Goal: Task Accomplishment & Management: Use online tool/utility

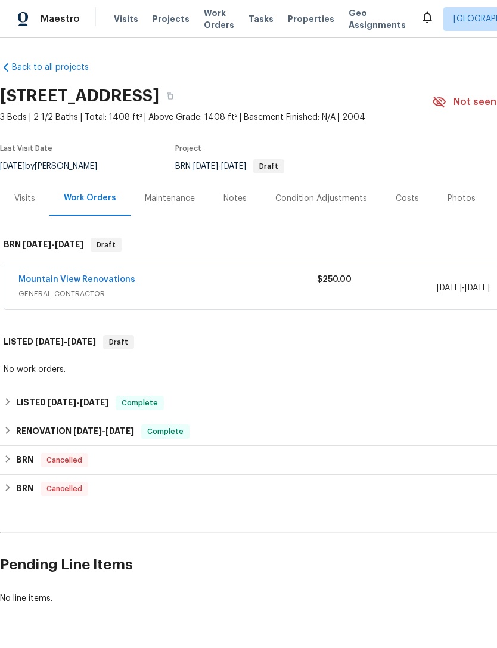
scroll to position [0, -1]
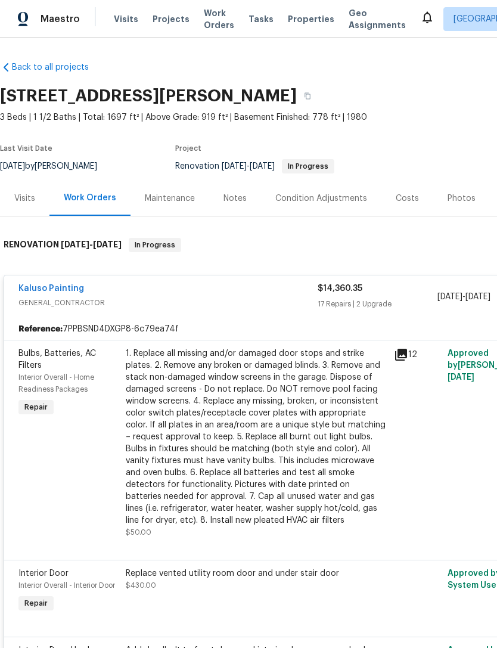
click at [250, 425] on div "1. Replace all missing and/or damaged door stops and strike plates. 2. Remove a…" at bounding box center [256, 437] width 261 height 179
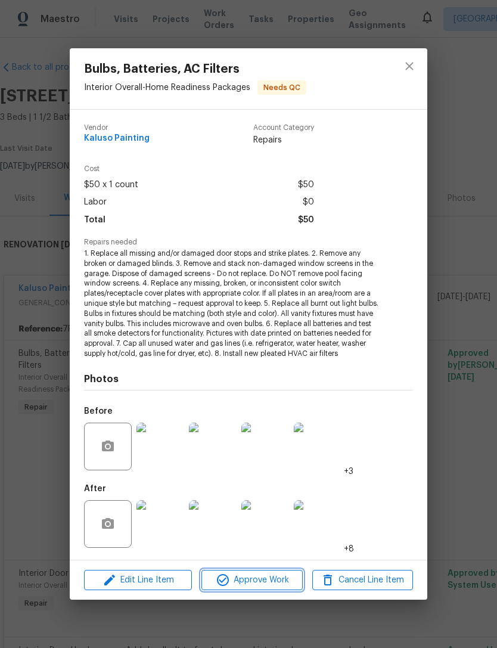
click at [244, 573] on span "Approve Work" at bounding box center [252, 580] width 94 height 15
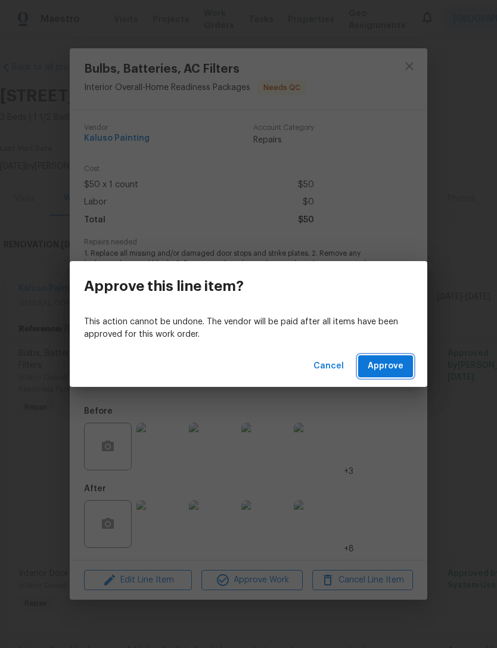
click at [383, 362] on span "Approve" at bounding box center [386, 366] width 36 height 15
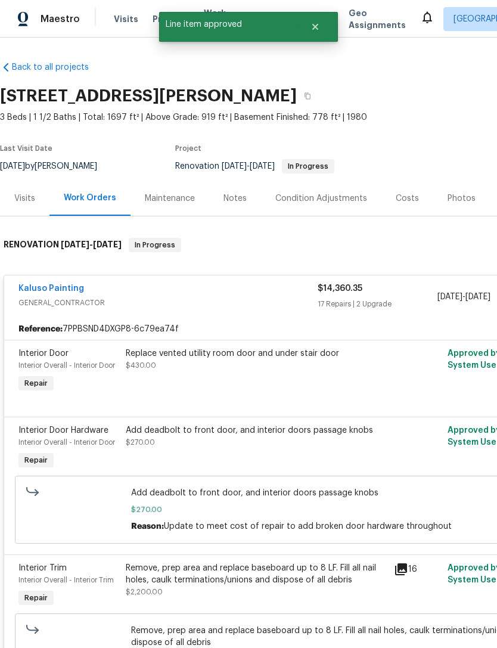
click at [218, 376] on div "Replace vented utility room door and under stair door $430.00" at bounding box center [256, 371] width 268 height 55
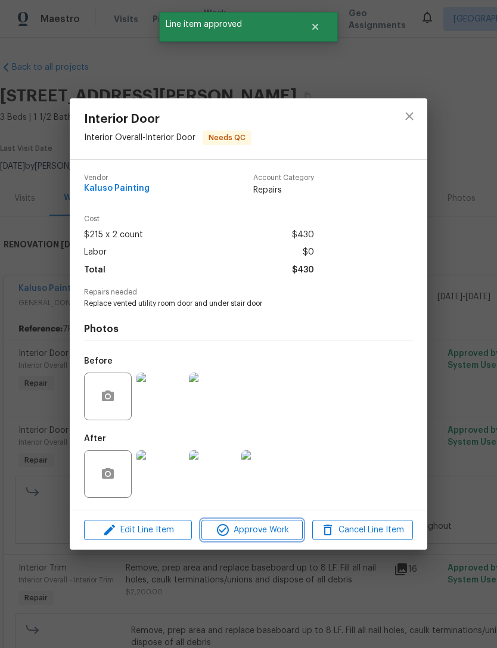
click at [258, 529] on span "Approve Work" at bounding box center [252, 530] width 94 height 15
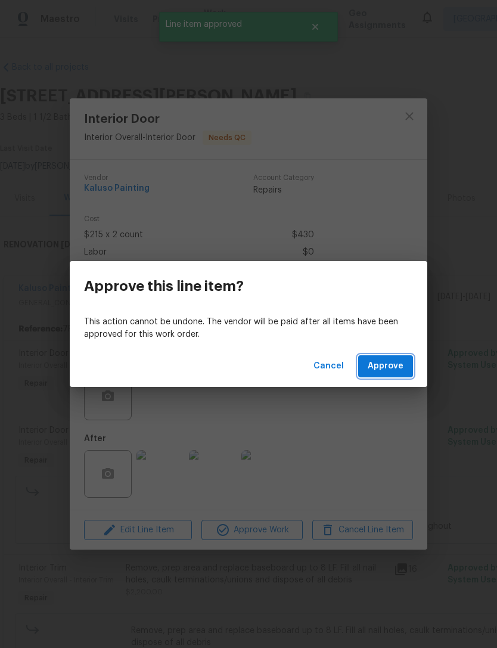
click at [387, 358] on button "Approve" at bounding box center [385, 366] width 55 height 22
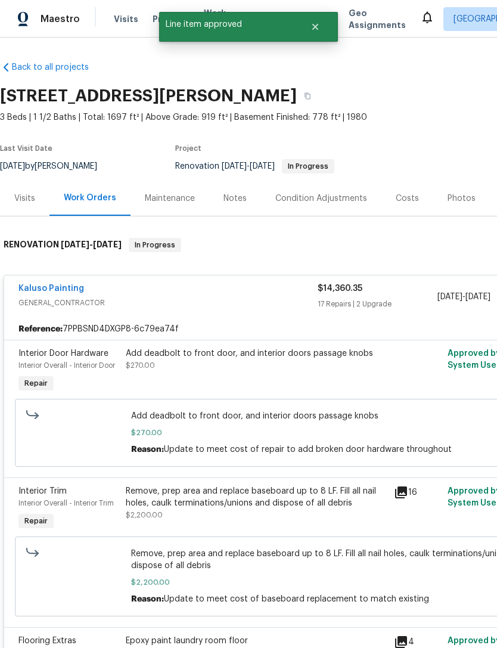
click at [209, 370] on div "Add deadbolt to front door, and interior doors passage knobs $270.00" at bounding box center [256, 360] width 261 height 24
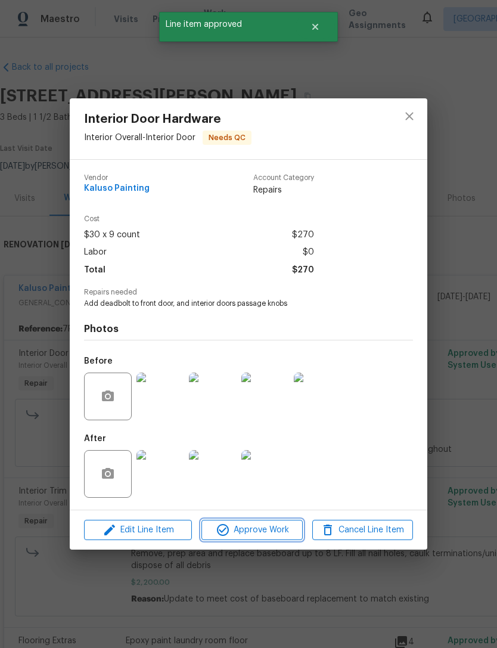
click at [262, 533] on span "Approve Work" at bounding box center [252, 530] width 94 height 15
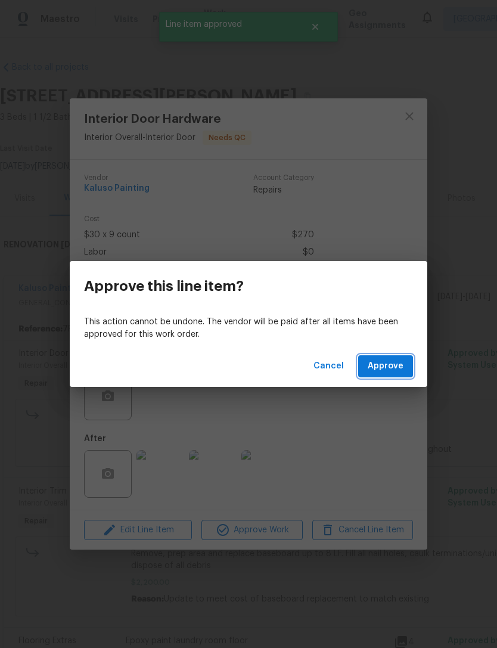
click at [390, 366] on span "Approve" at bounding box center [386, 366] width 36 height 15
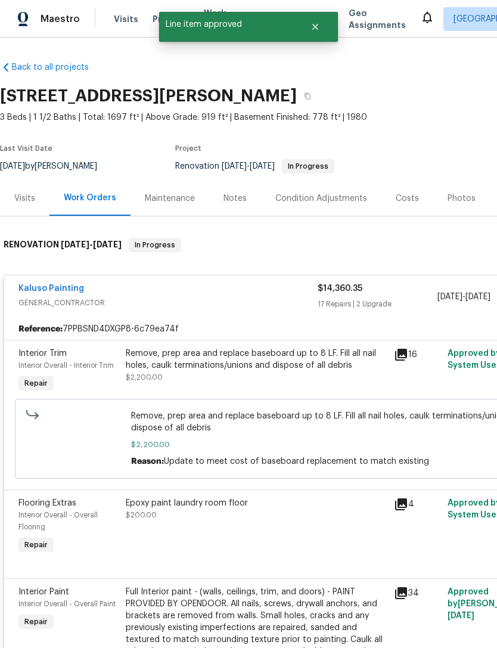
click at [209, 370] on div "Remove, prep area and replace baseboard up to 8 LF. Fill all nail holes, caulk …" at bounding box center [256, 360] width 261 height 24
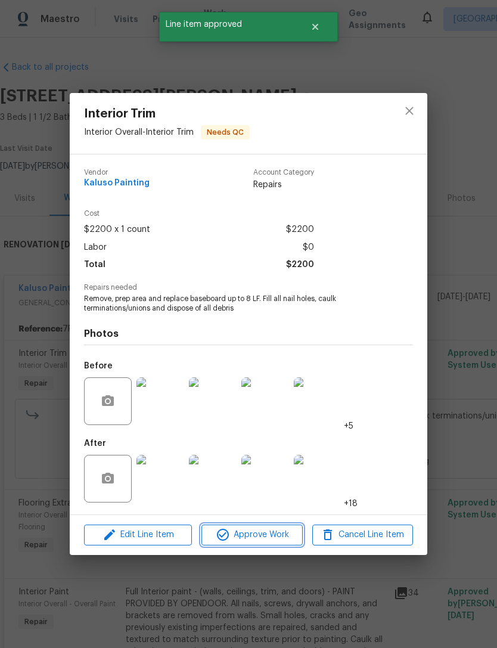
click at [265, 539] on span "Approve Work" at bounding box center [252, 535] width 94 height 15
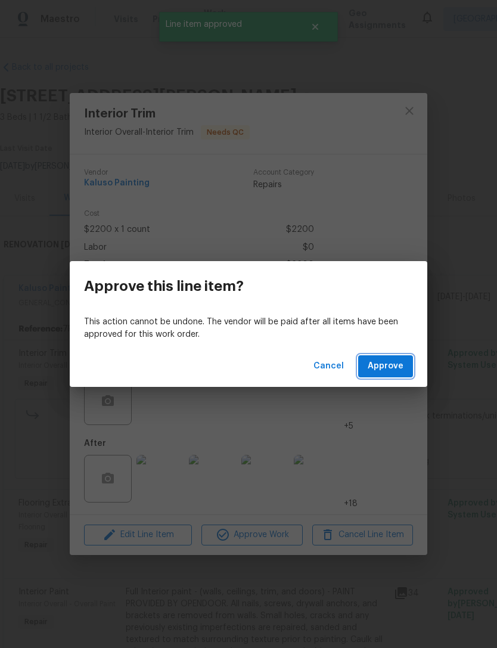
click at [395, 360] on span "Approve" at bounding box center [386, 366] width 36 height 15
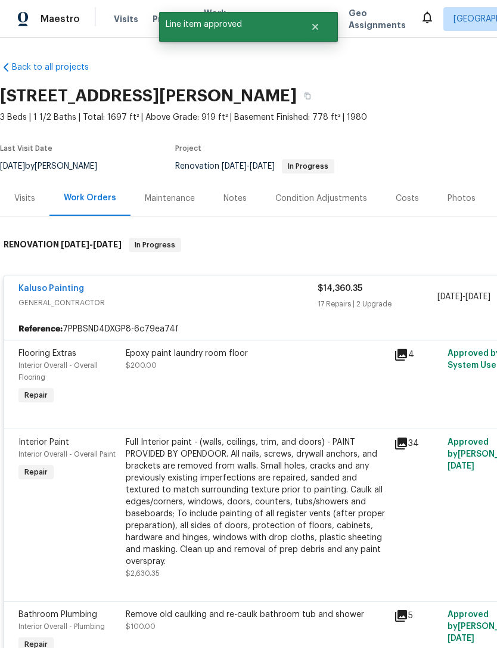
click at [216, 408] on div "Epoxy paint laundry room floor $200.00" at bounding box center [256, 377] width 268 height 67
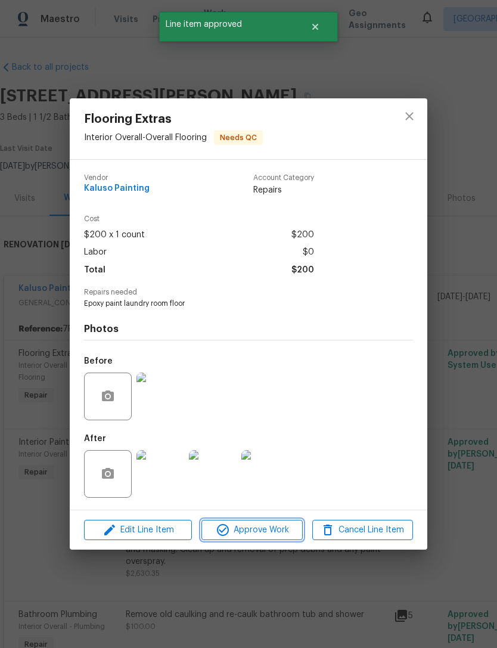
click at [260, 535] on span "Approve Work" at bounding box center [252, 530] width 94 height 15
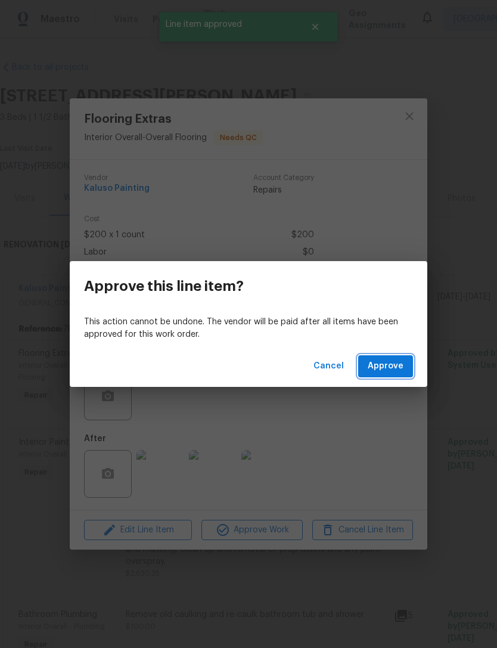
click at [390, 367] on span "Approve" at bounding box center [386, 366] width 36 height 15
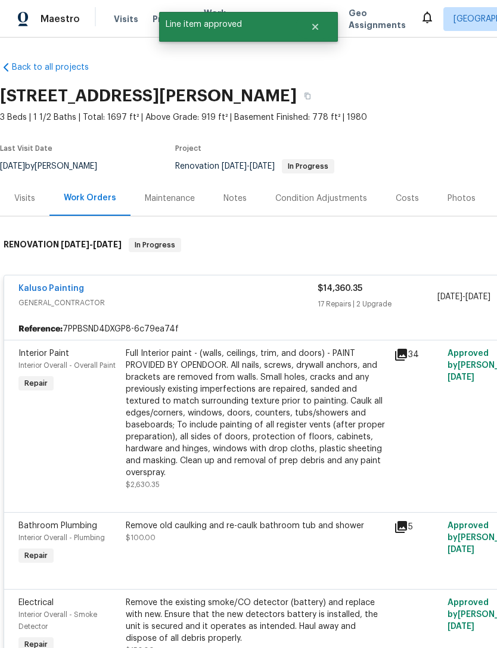
click at [221, 397] on div "Full Interior paint - (walls, ceilings, trim, and doors) - PAINT PROVIDED BY OP…" at bounding box center [256, 413] width 261 height 131
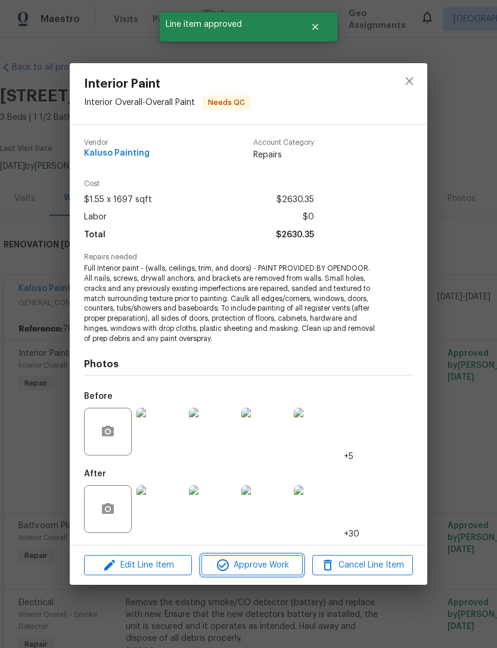
click at [255, 566] on span "Approve Work" at bounding box center [252, 565] width 94 height 15
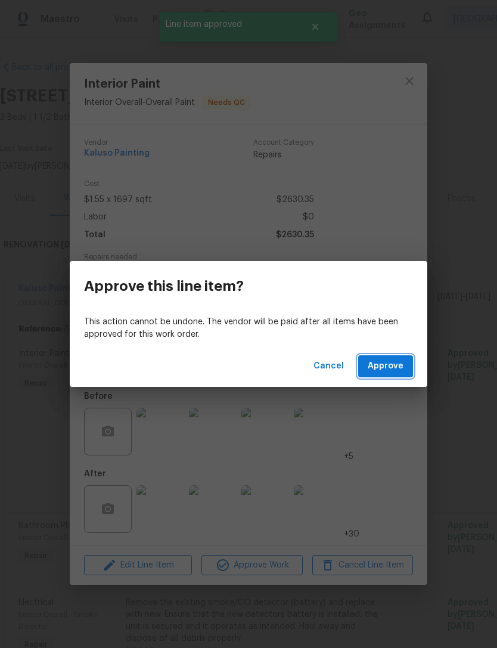
click at [383, 370] on span "Approve" at bounding box center [386, 366] width 36 height 15
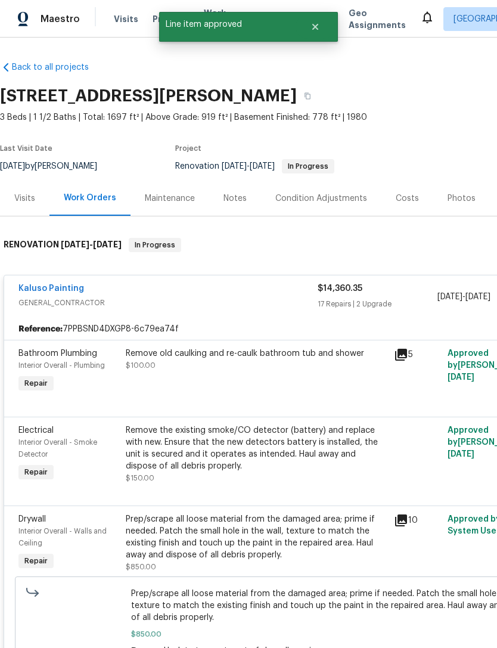
click at [224, 375] on div "Remove old caulking and re-caulk bathroom tub and shower $100.00" at bounding box center [256, 371] width 268 height 55
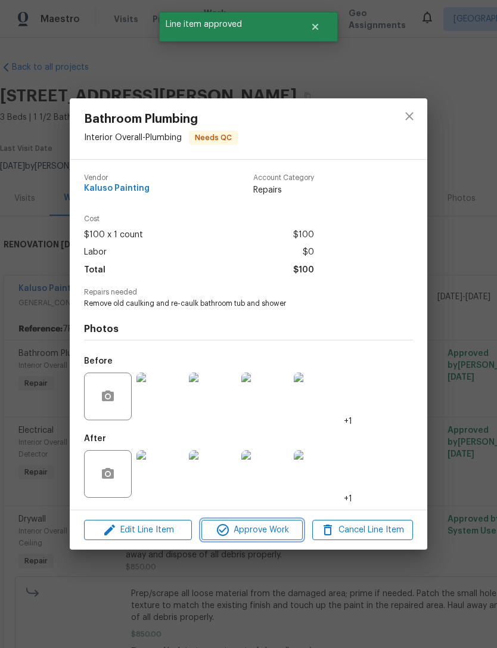
click at [241, 536] on span "Approve Work" at bounding box center [252, 530] width 94 height 15
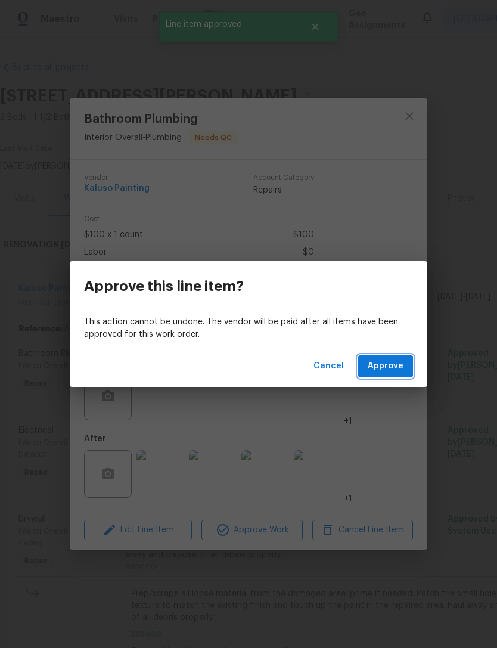
click at [390, 364] on span "Approve" at bounding box center [386, 366] width 36 height 15
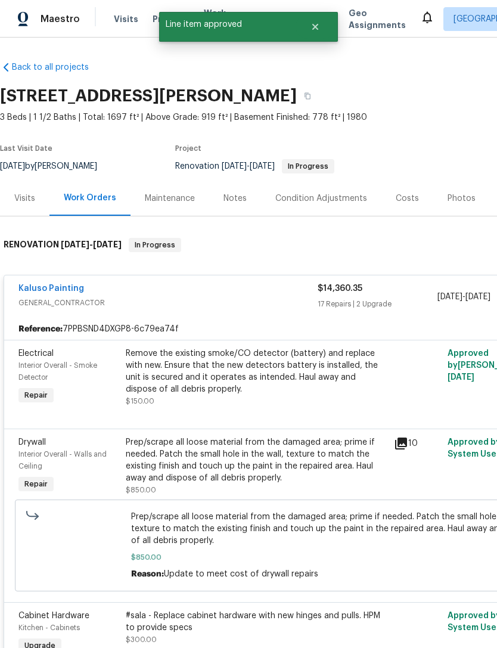
click at [207, 376] on div "Remove the existing smoke/CO detector (battery) and replace with new. Ensure th…" at bounding box center [256, 372] width 261 height 48
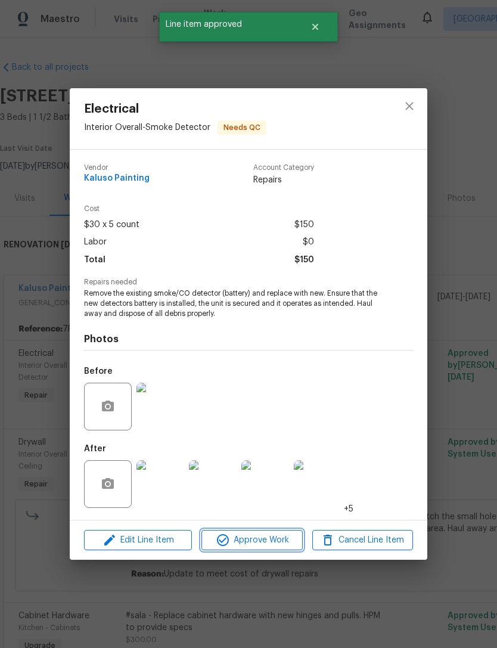
click at [261, 539] on span "Approve Work" at bounding box center [252, 540] width 94 height 15
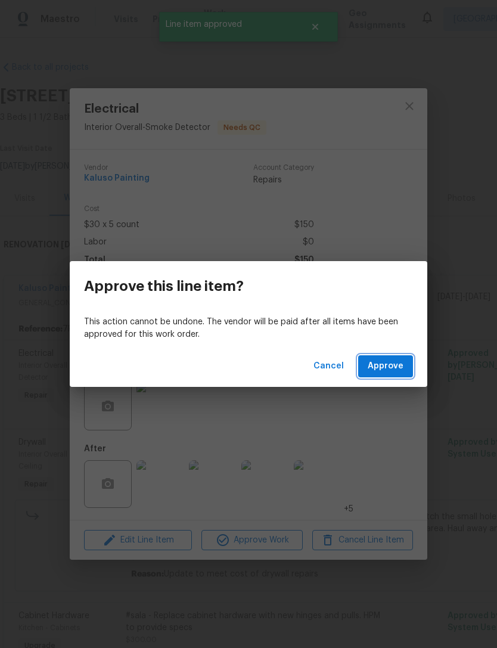
click at [398, 364] on span "Approve" at bounding box center [386, 366] width 36 height 15
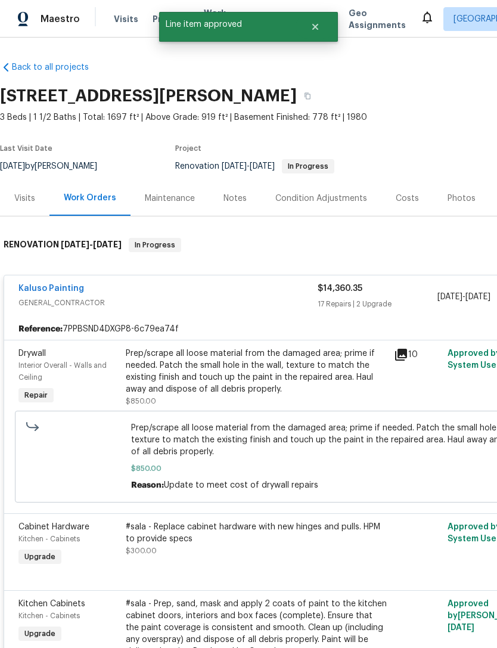
click at [193, 382] on div "Prep/scrape all loose material from the damaged area; prime if needed. Patch th…" at bounding box center [256, 372] width 261 height 48
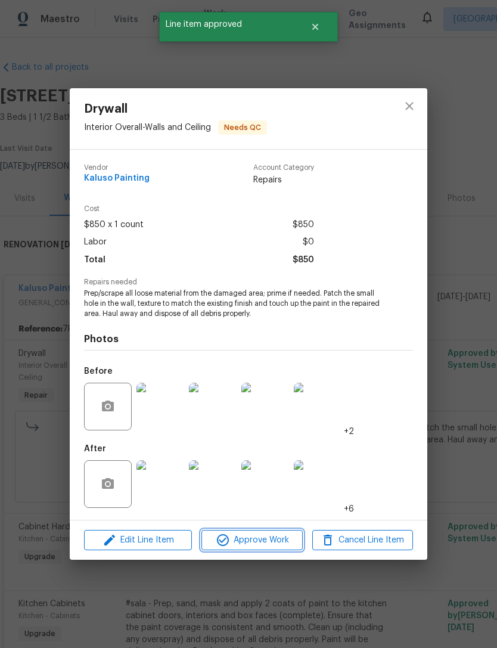
click at [244, 543] on span "Approve Work" at bounding box center [252, 540] width 94 height 15
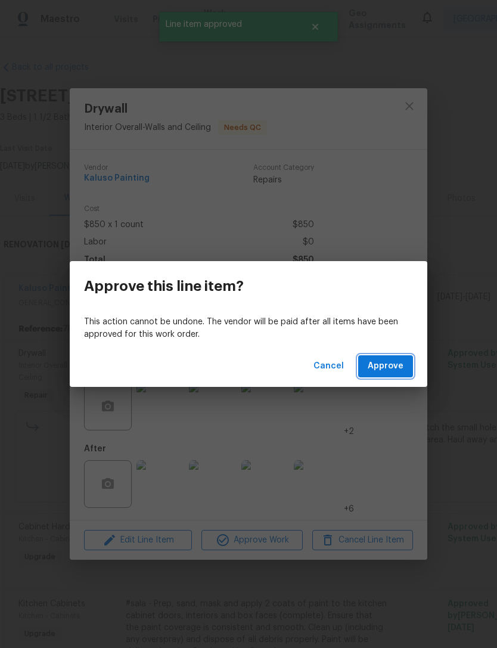
click at [400, 369] on span "Approve" at bounding box center [386, 366] width 36 height 15
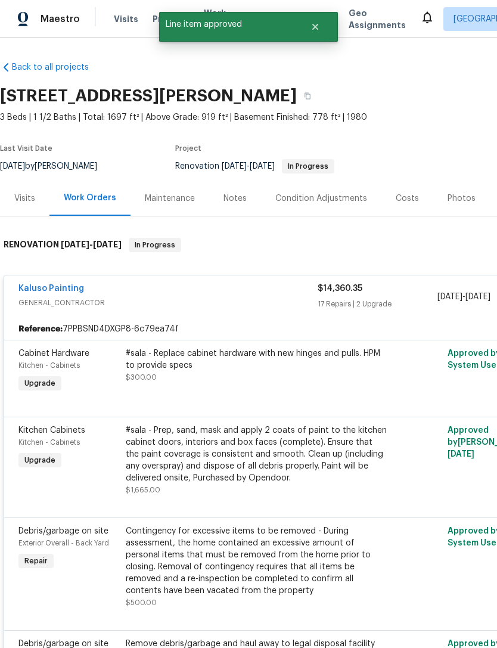
click at [190, 392] on div "#sala - Replace cabinet hardware with new hinges and pulls. HPM to provide spec…" at bounding box center [256, 371] width 268 height 55
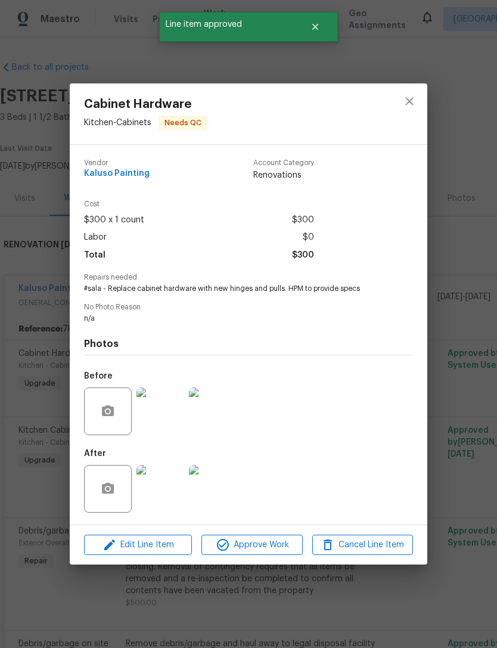
click at [252, 529] on div "Edit Line Item Approve Work Cancel Line Item" at bounding box center [249, 545] width 358 height 40
click at [266, 529] on div "Edit Line Item Approve Work Cancel Line Item" at bounding box center [249, 545] width 358 height 40
click at [253, 539] on button "Approve Work" at bounding box center [252, 545] width 101 height 21
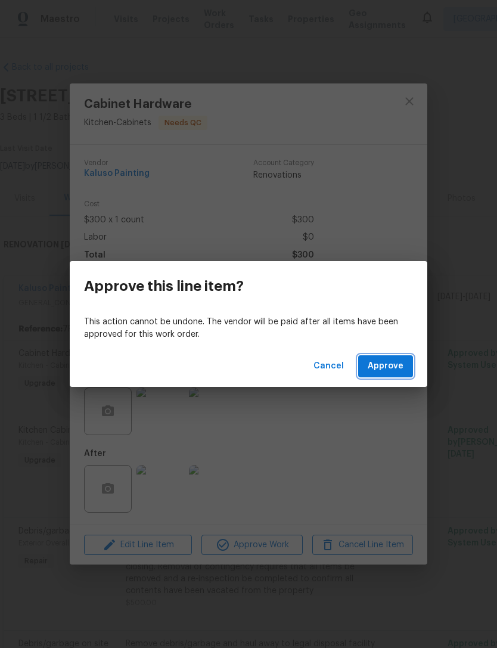
click at [389, 361] on span "Approve" at bounding box center [386, 366] width 36 height 15
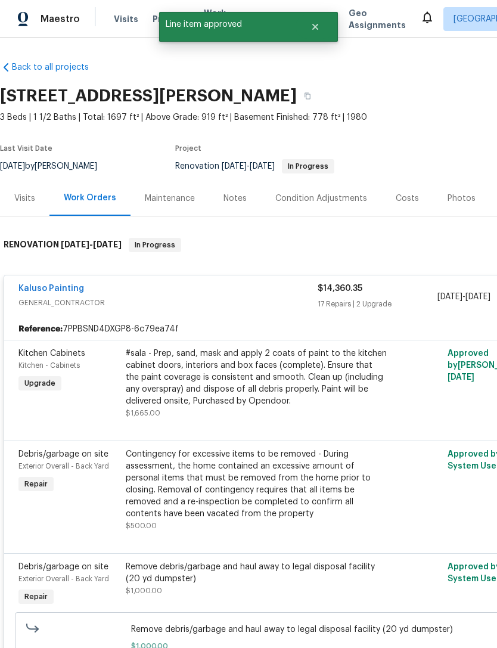
click at [206, 373] on div "#sala - Prep, sand, mask and apply 2 coats of paint to the kitchen cabinet door…" at bounding box center [256, 378] width 261 height 60
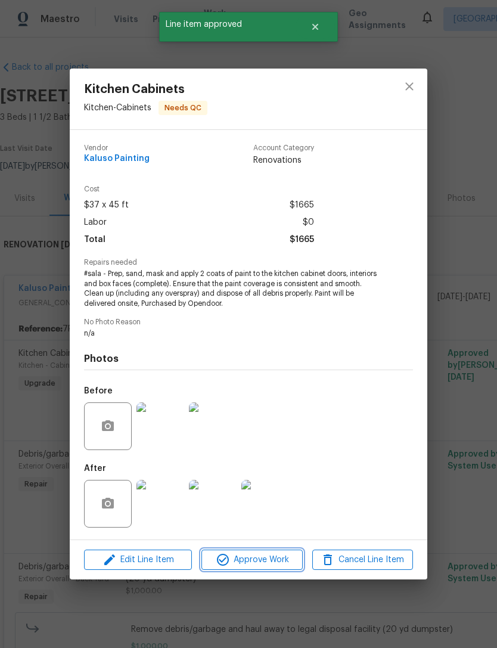
click at [244, 561] on span "Approve Work" at bounding box center [252, 560] width 94 height 15
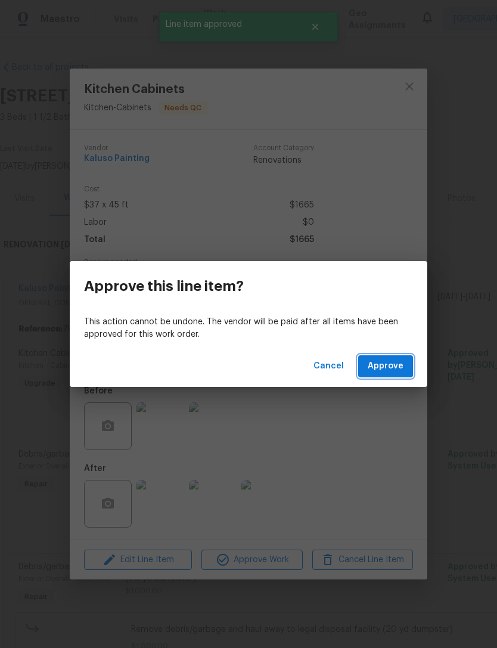
click at [394, 364] on span "Approve" at bounding box center [386, 366] width 36 height 15
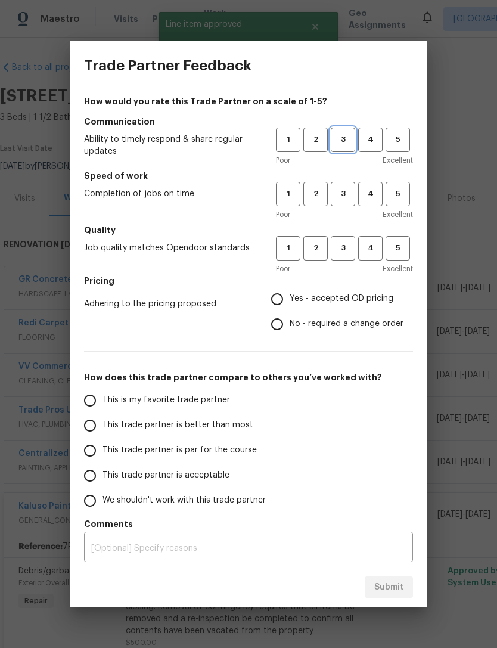
click at [346, 134] on span "3" at bounding box center [343, 140] width 22 height 14
click at [343, 191] on span "3" at bounding box center [343, 194] width 22 height 14
click at [348, 252] on span "3" at bounding box center [343, 248] width 22 height 14
click at [277, 303] on input "Yes - accepted OD pricing" at bounding box center [277, 299] width 25 height 25
radio input "true"
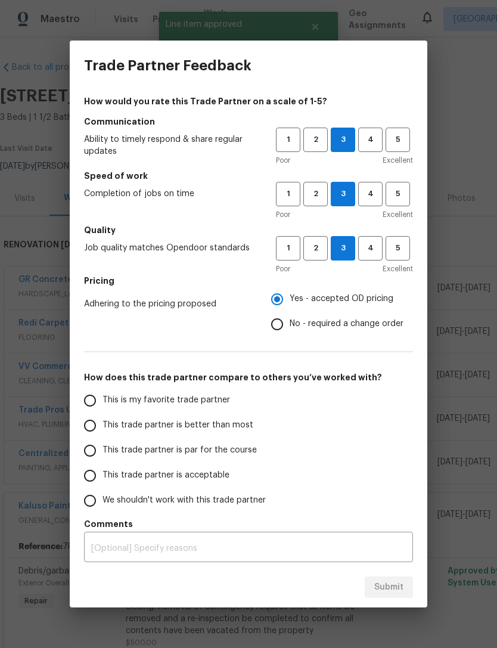
click at [94, 402] on input "This is my favorite trade partner" at bounding box center [90, 400] width 25 height 25
click at [392, 588] on span "Submit" at bounding box center [388, 587] width 29 height 15
radio input "true"
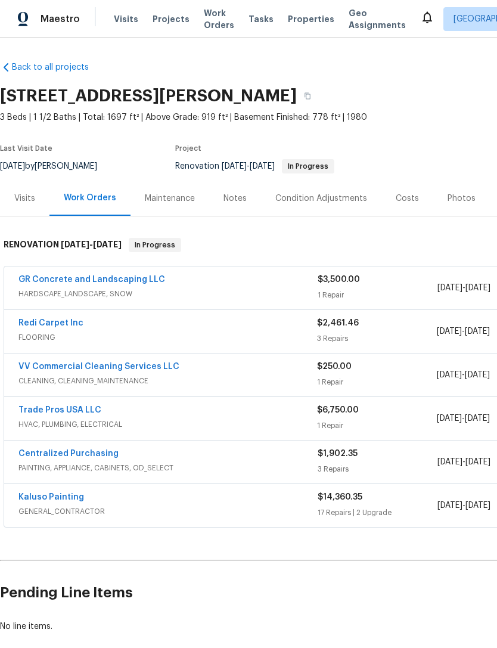
click at [132, 278] on link "GR Concrete and Landscaping LLC" at bounding box center [91, 279] width 147 height 8
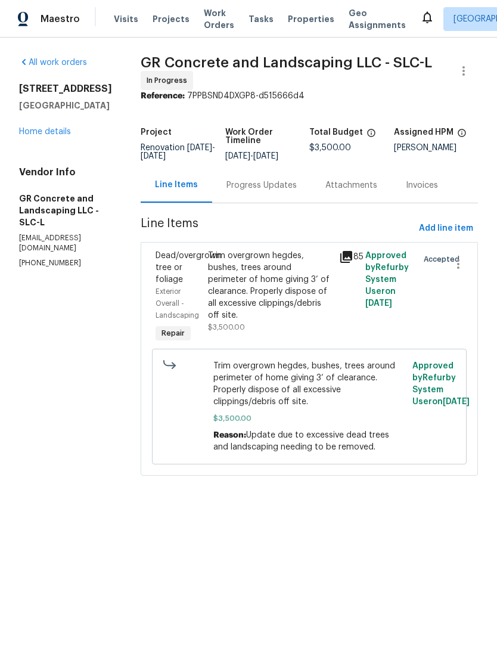
click at [298, 306] on div "Trim overgrown hegdes, bushes, trees around perimeter of home giving 3’ of clea…" at bounding box center [270, 286] width 124 height 72
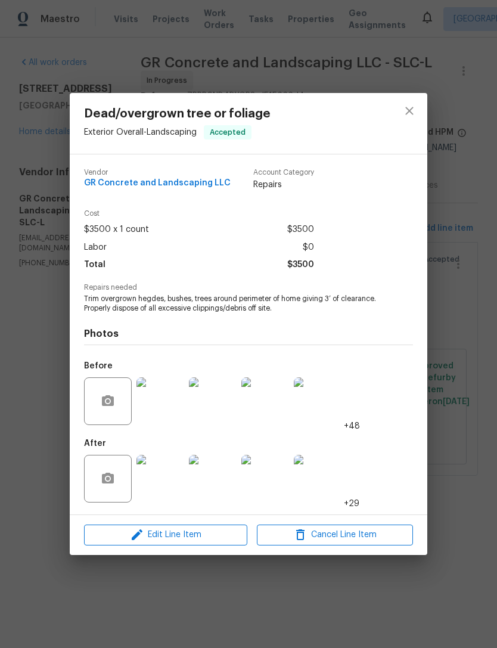
click at [164, 479] on img at bounding box center [161, 479] width 48 height 48
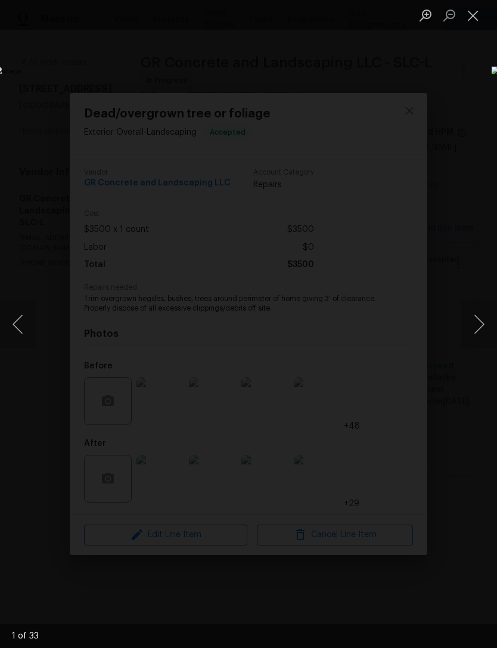
click at [473, 328] on button "Next image" at bounding box center [479, 324] width 36 height 48
click at [475, 325] on button "Next image" at bounding box center [479, 324] width 36 height 48
click at [472, 325] on button "Next image" at bounding box center [479, 324] width 36 height 48
click at [473, 325] on button "Next image" at bounding box center [479, 324] width 36 height 48
click at [20, 321] on button "Previous image" at bounding box center [18, 324] width 36 height 48
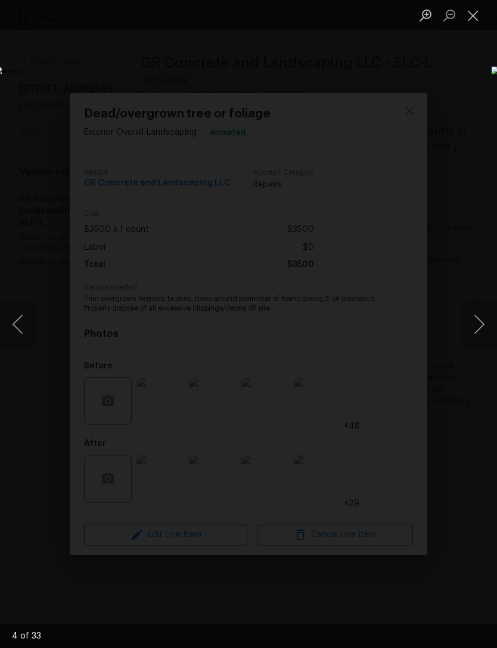
click at [480, 326] on button "Next image" at bounding box center [479, 324] width 36 height 48
click at [483, 327] on button "Next image" at bounding box center [479, 324] width 36 height 48
click at [478, 326] on button "Next image" at bounding box center [479, 324] width 36 height 48
click at [480, 327] on button "Next image" at bounding box center [479, 324] width 36 height 48
click at [481, 326] on button "Next image" at bounding box center [479, 324] width 36 height 48
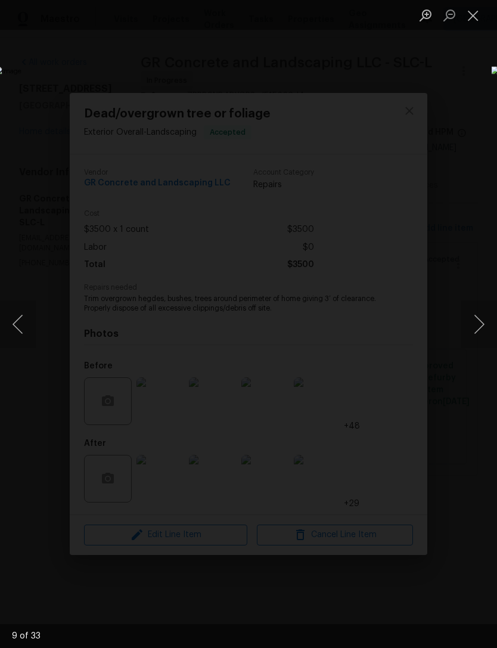
click at [478, 326] on button "Next image" at bounding box center [479, 324] width 36 height 48
click at [479, 324] on button "Next image" at bounding box center [479, 324] width 36 height 48
click at [481, 324] on button "Next image" at bounding box center [479, 324] width 36 height 48
click at [482, 324] on button "Next image" at bounding box center [479, 324] width 36 height 48
click at [474, 14] on button "Close lightbox" at bounding box center [473, 15] width 24 height 21
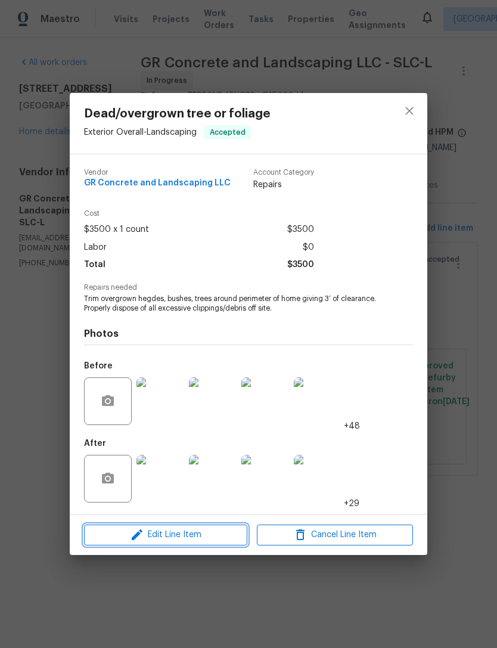
click at [177, 535] on span "Edit Line Item" at bounding box center [166, 535] width 156 height 15
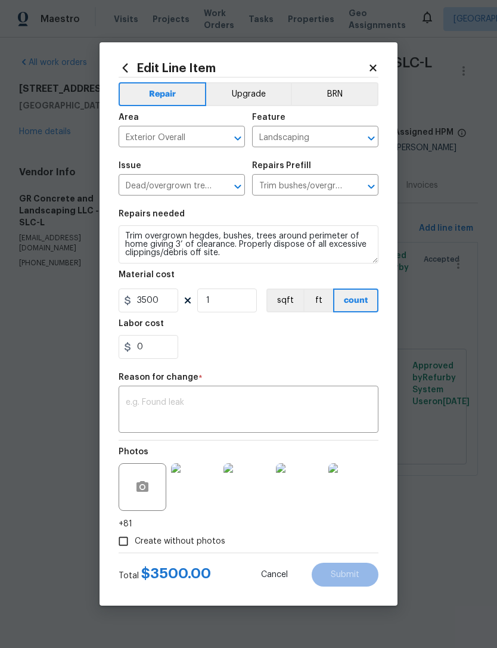
click at [198, 485] on img at bounding box center [195, 487] width 48 height 48
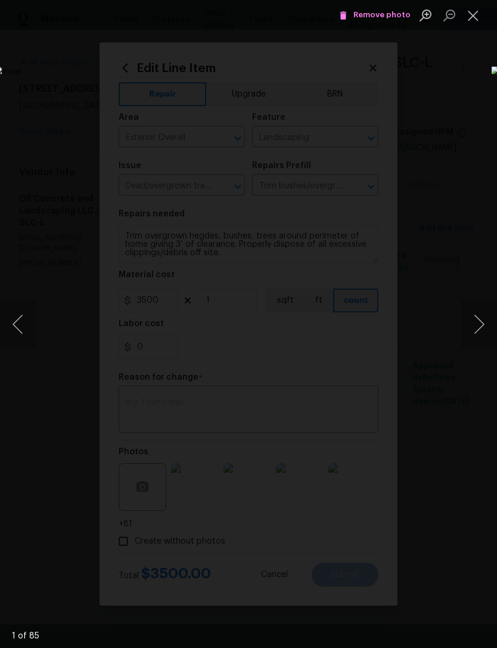
click at [477, 325] on button "Next image" at bounding box center [479, 324] width 36 height 48
click at [475, 326] on button "Next image" at bounding box center [479, 324] width 36 height 48
click at [474, 326] on button "Next image" at bounding box center [479, 324] width 36 height 48
click at [472, 327] on button "Next image" at bounding box center [479, 324] width 36 height 48
click at [471, 327] on button "Next image" at bounding box center [479, 324] width 36 height 48
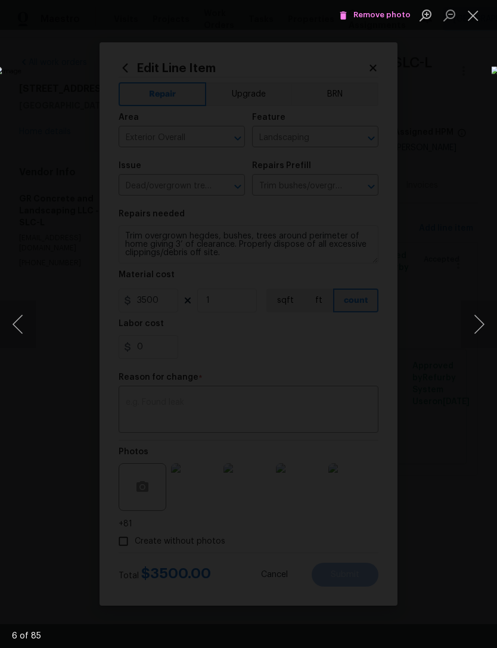
click at [464, 330] on button "Next image" at bounding box center [479, 324] width 36 height 48
click at [461, 331] on button "Next image" at bounding box center [479, 324] width 36 height 48
click at [390, 333] on img "Lightbox" at bounding box center [192, 323] width 395 height 515
click at [476, 323] on button "Next image" at bounding box center [479, 324] width 36 height 48
click at [479, 323] on button "Next image" at bounding box center [479, 324] width 36 height 48
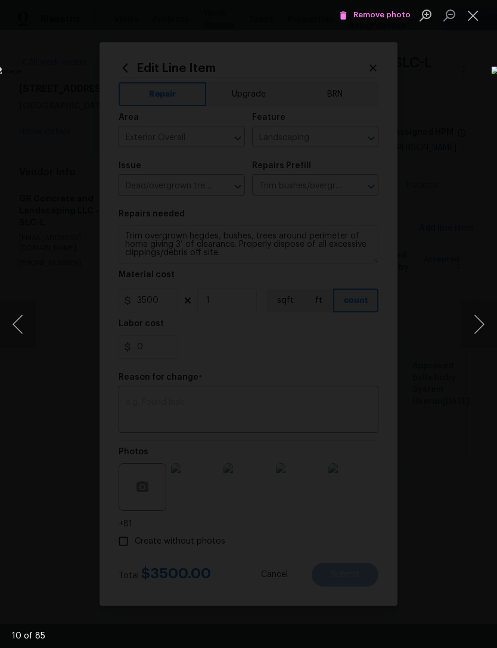
click at [482, 321] on button "Next image" at bounding box center [479, 324] width 36 height 48
click at [482, 323] on button "Next image" at bounding box center [479, 324] width 36 height 48
click at [483, 321] on button "Next image" at bounding box center [479, 324] width 36 height 48
click at [479, 323] on button "Next image" at bounding box center [479, 324] width 36 height 48
click at [481, 320] on button "Next image" at bounding box center [479, 324] width 36 height 48
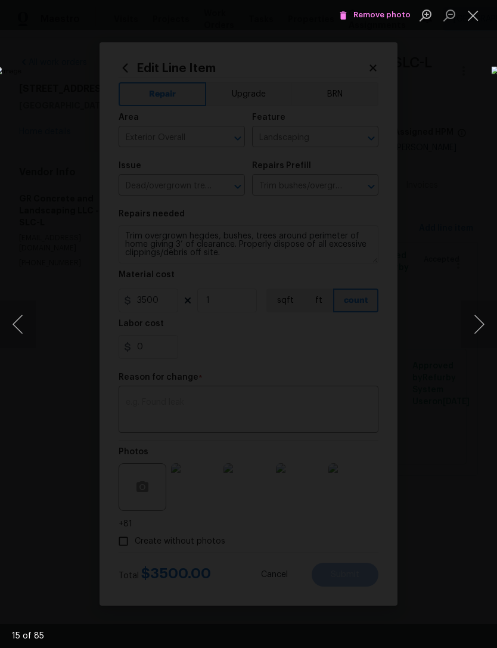
click at [481, 320] on button "Next image" at bounding box center [479, 324] width 36 height 48
click at [482, 320] on button "Next image" at bounding box center [479, 324] width 36 height 48
click at [483, 320] on button "Next image" at bounding box center [479, 324] width 36 height 48
click at [482, 321] on button "Next image" at bounding box center [479, 324] width 36 height 48
click at [481, 323] on button "Next image" at bounding box center [479, 324] width 36 height 48
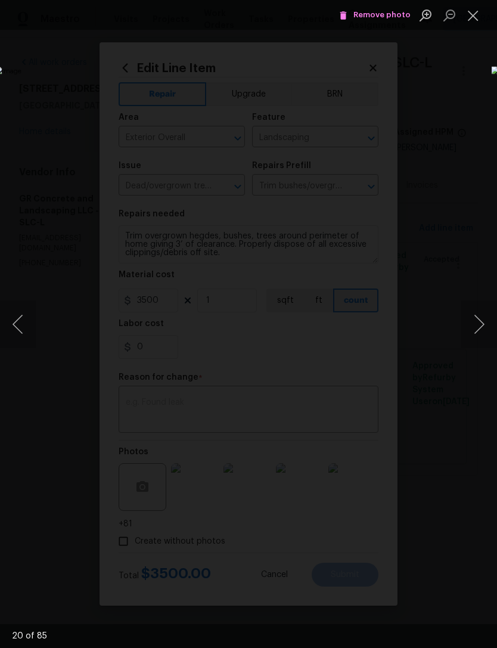
click at [482, 323] on button "Next image" at bounding box center [479, 324] width 36 height 48
click at [481, 324] on button "Next image" at bounding box center [479, 324] width 36 height 48
click at [482, 321] on button "Next image" at bounding box center [479, 324] width 36 height 48
click at [482, 323] on button "Next image" at bounding box center [479, 324] width 36 height 48
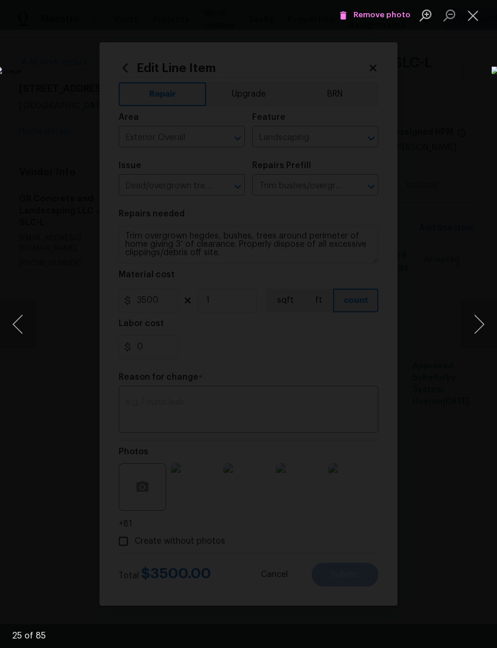
click at [482, 323] on button "Next image" at bounding box center [479, 324] width 36 height 48
click at [484, 321] on button "Next image" at bounding box center [479, 324] width 36 height 48
click at [483, 323] on button "Next image" at bounding box center [479, 324] width 36 height 48
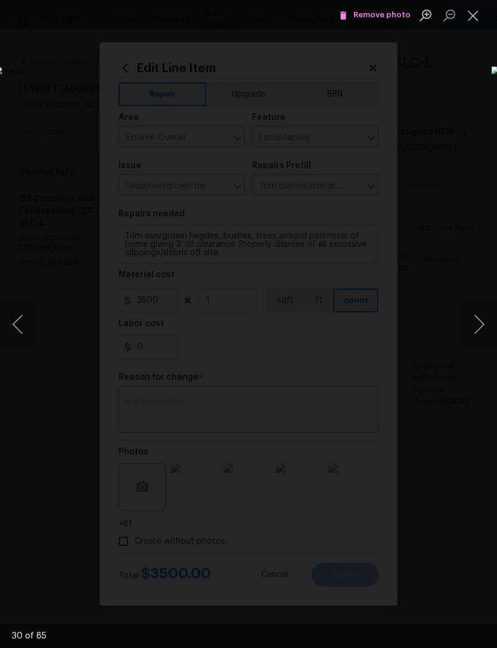
click at [482, 324] on button "Next image" at bounding box center [479, 324] width 36 height 48
click at [480, 324] on button "Next image" at bounding box center [479, 324] width 36 height 48
click at [481, 325] on button "Next image" at bounding box center [479, 324] width 36 height 48
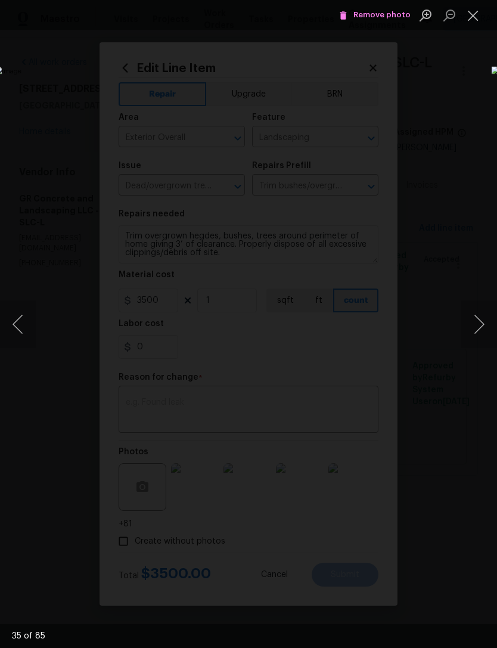
click at [481, 325] on button "Next image" at bounding box center [479, 324] width 36 height 48
click at [483, 323] on button "Next image" at bounding box center [479, 324] width 36 height 48
click at [484, 321] on button "Next image" at bounding box center [479, 324] width 36 height 48
click at [482, 324] on button "Next image" at bounding box center [479, 324] width 36 height 48
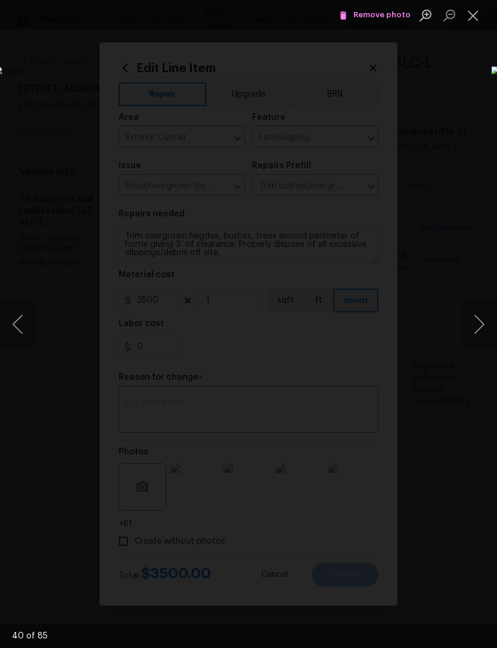
click at [480, 324] on button "Next image" at bounding box center [479, 324] width 36 height 48
click at [15, 330] on button "Previous image" at bounding box center [18, 324] width 36 height 48
click at [381, 8] on button "Remove photo" at bounding box center [375, 15] width 78 height 18
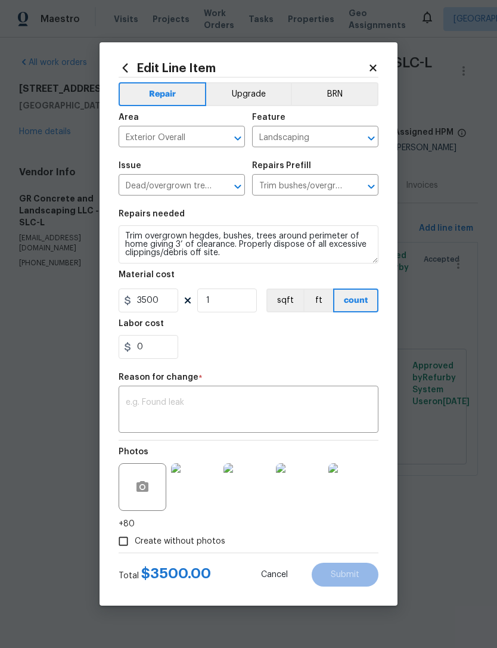
click at [199, 486] on img at bounding box center [195, 487] width 48 height 48
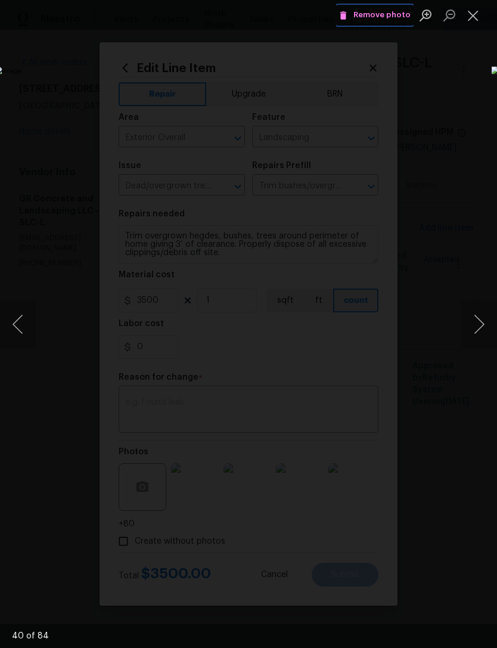
click at [376, 13] on span "Remove photo" at bounding box center [375, 15] width 72 height 14
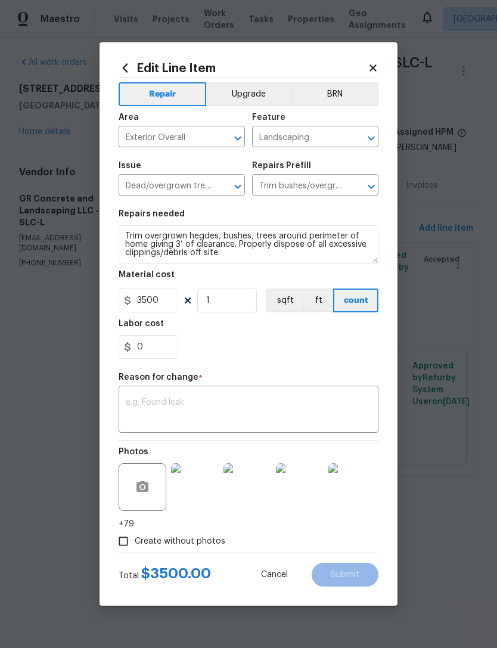
click at [278, 579] on span "Cancel" at bounding box center [274, 575] width 27 height 9
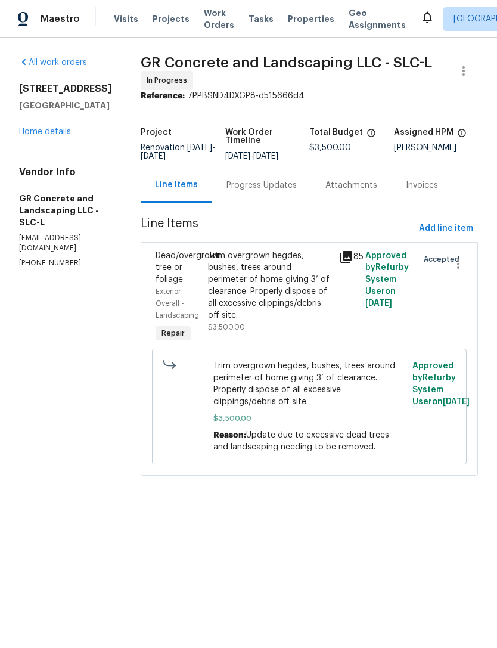
click at [312, 288] on div "Trim overgrown hegdes, bushes, trees around perimeter of home giving 3’ of clea…" at bounding box center [270, 286] width 124 height 72
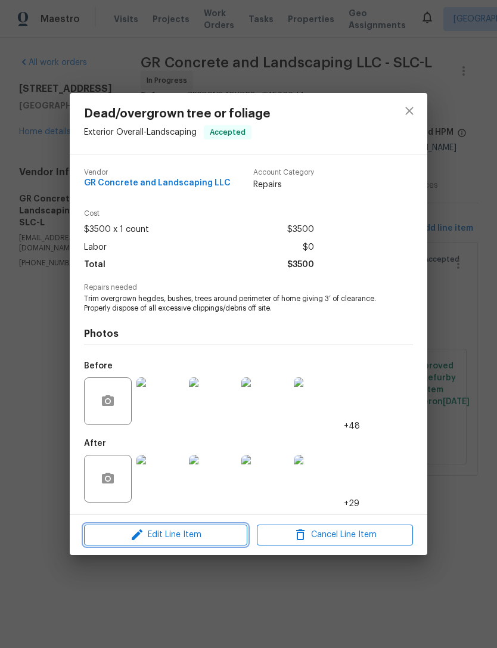
click at [211, 544] on button "Edit Line Item" at bounding box center [165, 535] width 163 height 21
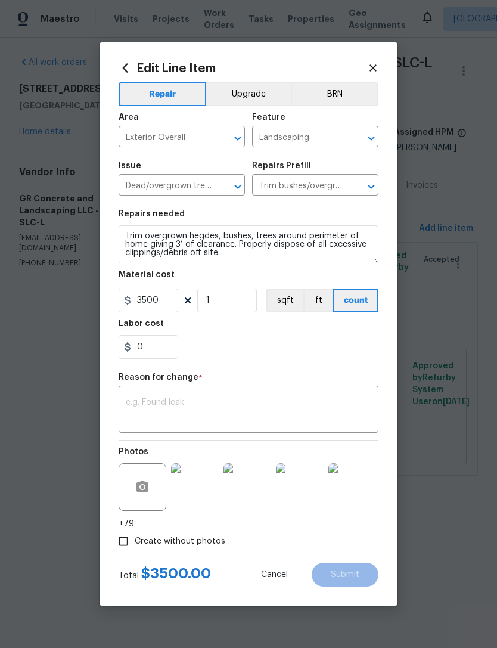
click at [348, 482] on img at bounding box center [352, 487] width 48 height 48
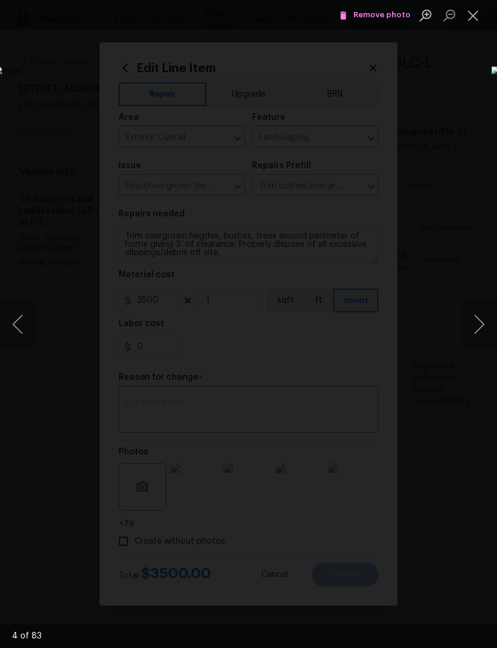
click at [476, 328] on button "Next image" at bounding box center [479, 324] width 36 height 48
click at [479, 329] on button "Next image" at bounding box center [479, 324] width 36 height 48
click at [479, 328] on button "Next image" at bounding box center [479, 324] width 36 height 48
click at [480, 328] on button "Next image" at bounding box center [479, 324] width 36 height 48
click at [479, 327] on button "Next image" at bounding box center [479, 324] width 36 height 48
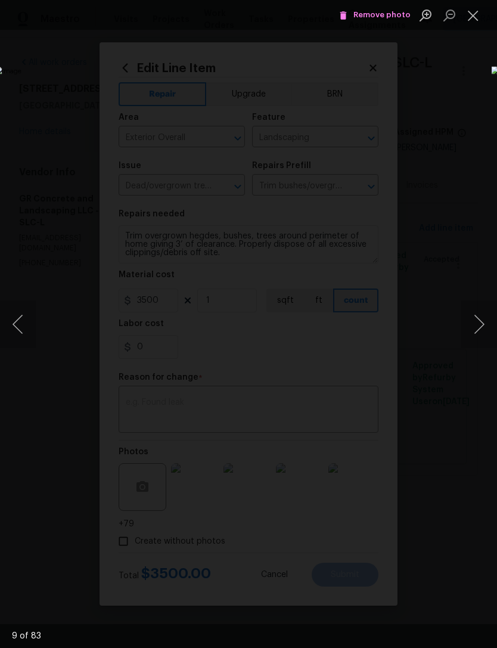
click at [479, 327] on button "Next image" at bounding box center [479, 324] width 36 height 48
click at [479, 326] on button "Next image" at bounding box center [479, 324] width 36 height 48
click at [478, 326] on button "Next image" at bounding box center [479, 324] width 36 height 48
click at [480, 326] on button "Next image" at bounding box center [479, 324] width 36 height 48
click at [479, 326] on button "Next image" at bounding box center [479, 324] width 36 height 48
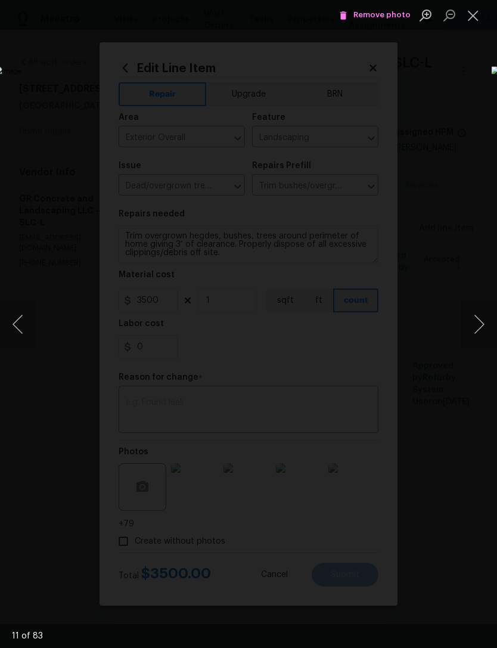
click at [479, 327] on button "Next image" at bounding box center [479, 324] width 36 height 48
click at [478, 326] on button "Next image" at bounding box center [479, 324] width 36 height 48
click at [481, 326] on button "Next image" at bounding box center [479, 324] width 36 height 48
click at [480, 326] on button "Next image" at bounding box center [479, 324] width 36 height 48
click at [481, 326] on button "Next image" at bounding box center [479, 324] width 36 height 48
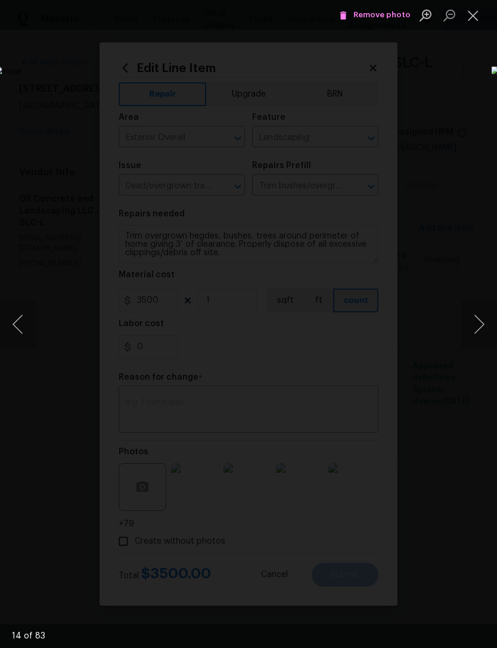
click at [481, 326] on button "Next image" at bounding box center [479, 324] width 36 height 48
click at [482, 326] on button "Next image" at bounding box center [479, 324] width 36 height 48
click at [483, 326] on button "Next image" at bounding box center [479, 324] width 36 height 48
click at [482, 326] on button "Next image" at bounding box center [479, 324] width 36 height 48
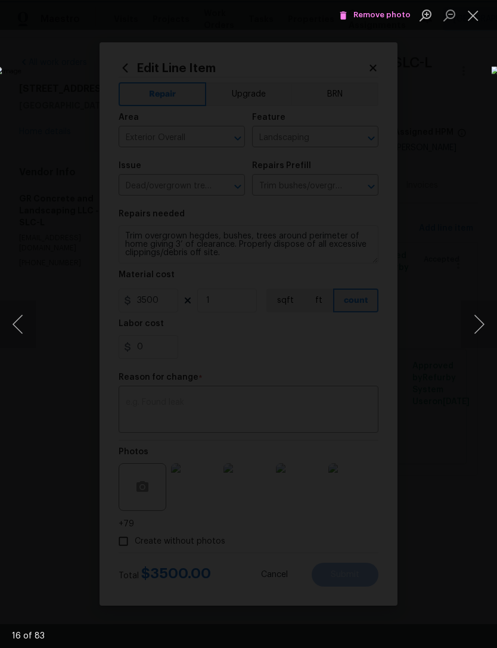
click at [479, 328] on button "Next image" at bounding box center [479, 324] width 36 height 48
click at [477, 328] on button "Next image" at bounding box center [479, 324] width 36 height 48
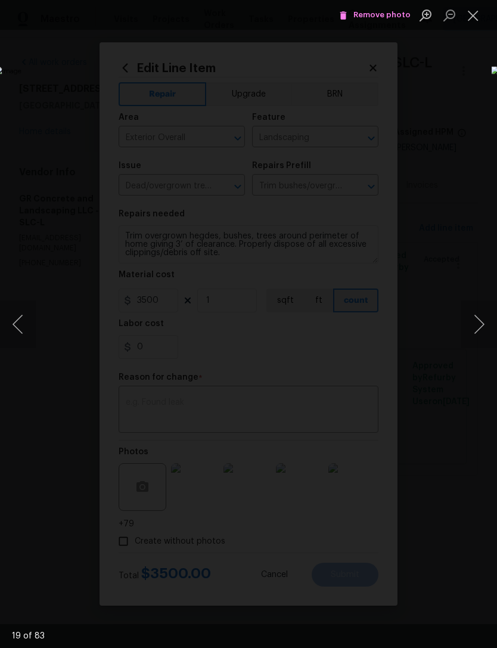
click at [477, 328] on button "Next image" at bounding box center [479, 324] width 36 height 48
click at [477, 330] on button "Next image" at bounding box center [479, 324] width 36 height 48
click at [477, 329] on button "Next image" at bounding box center [479, 324] width 36 height 48
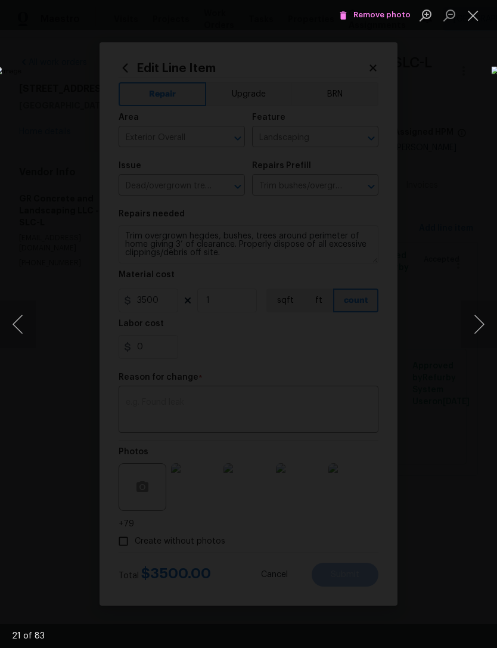
click at [477, 330] on button "Next image" at bounding box center [479, 324] width 36 height 48
click at [476, 330] on button "Next image" at bounding box center [479, 324] width 36 height 48
click at [479, 328] on button "Next image" at bounding box center [479, 324] width 36 height 48
click at [481, 328] on button "Next image" at bounding box center [479, 324] width 36 height 48
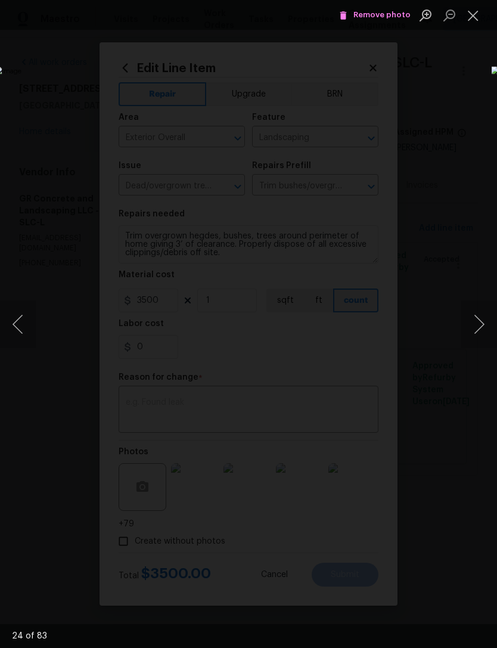
click at [480, 327] on button "Next image" at bounding box center [479, 324] width 36 height 48
click at [481, 328] on button "Next image" at bounding box center [479, 324] width 36 height 48
click at [481, 327] on button "Next image" at bounding box center [479, 324] width 36 height 48
click at [482, 328] on button "Next image" at bounding box center [479, 324] width 36 height 48
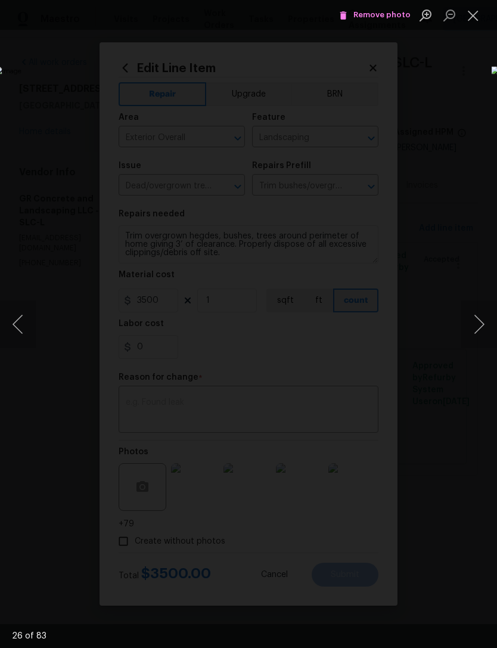
click at [482, 328] on button "Next image" at bounding box center [479, 324] width 36 height 48
click at [476, 328] on button "Next image" at bounding box center [479, 324] width 36 height 48
click at [479, 327] on button "Next image" at bounding box center [479, 324] width 36 height 48
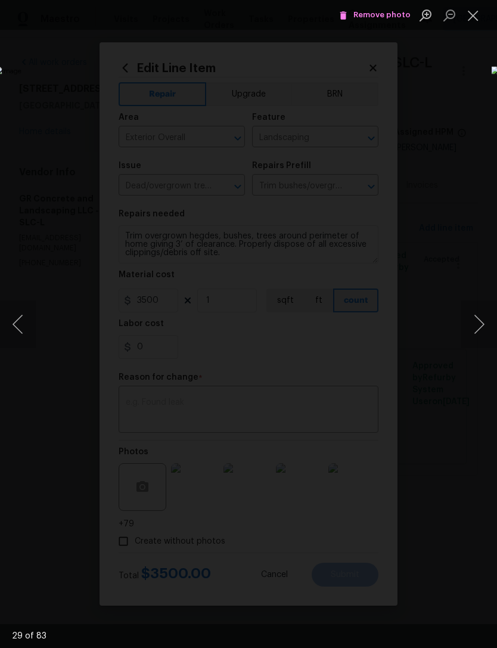
click at [479, 327] on button "Next image" at bounding box center [479, 324] width 36 height 48
click at [478, 327] on button "Next image" at bounding box center [479, 324] width 36 height 48
click at [481, 326] on button "Next image" at bounding box center [479, 324] width 36 height 48
click at [483, 324] on button "Next image" at bounding box center [479, 324] width 36 height 48
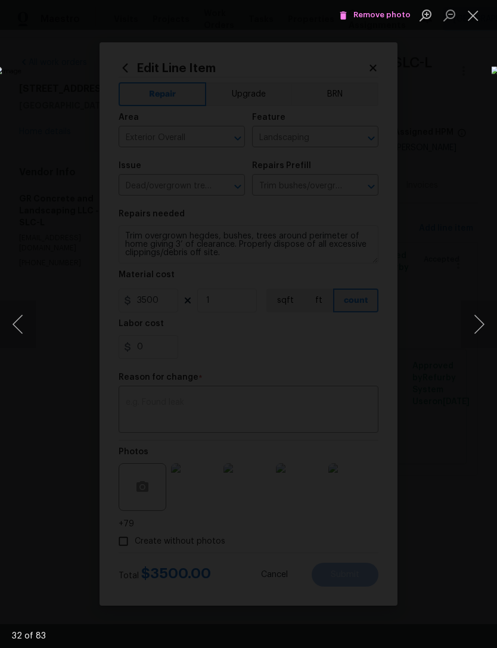
click at [482, 324] on button "Next image" at bounding box center [479, 324] width 36 height 48
click at [482, 325] on button "Next image" at bounding box center [479, 324] width 36 height 48
click at [482, 324] on button "Next image" at bounding box center [479, 324] width 36 height 48
click at [481, 325] on button "Next image" at bounding box center [479, 324] width 36 height 48
click at [481, 324] on button "Next image" at bounding box center [479, 324] width 36 height 48
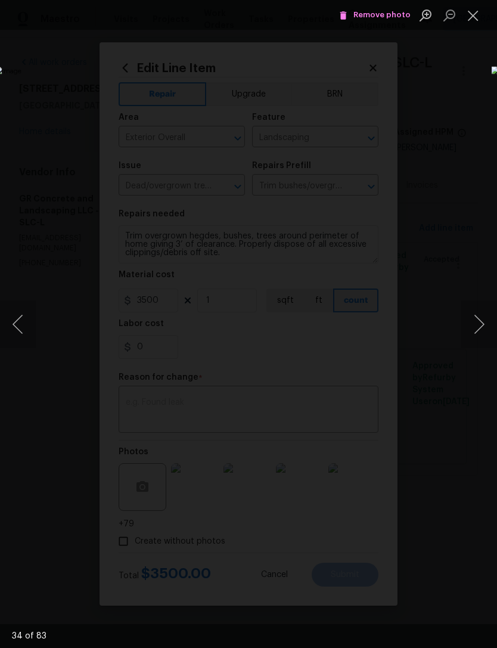
click at [481, 325] on button "Next image" at bounding box center [479, 324] width 36 height 48
click at [480, 326] on button "Next image" at bounding box center [479, 324] width 36 height 48
click at [481, 326] on button "Next image" at bounding box center [479, 324] width 36 height 48
click at [480, 325] on button "Next image" at bounding box center [479, 324] width 36 height 48
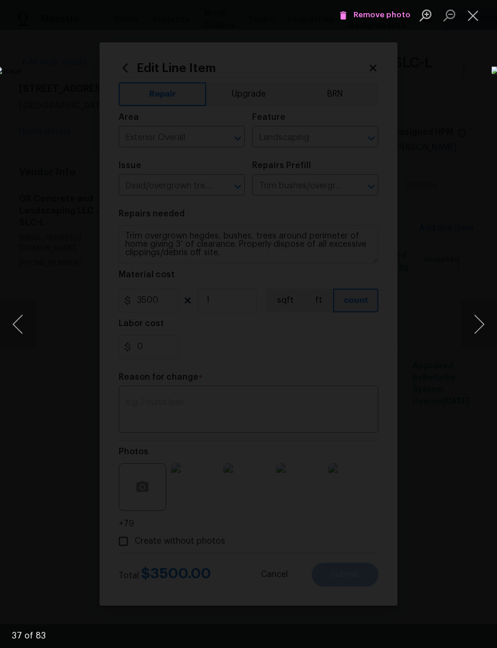
click at [480, 323] on button "Next image" at bounding box center [479, 324] width 36 height 48
click at [476, 323] on button "Next image" at bounding box center [479, 324] width 36 height 48
click at [477, 323] on button "Next image" at bounding box center [479, 324] width 36 height 48
click at [15, 321] on button "Previous image" at bounding box center [18, 324] width 36 height 48
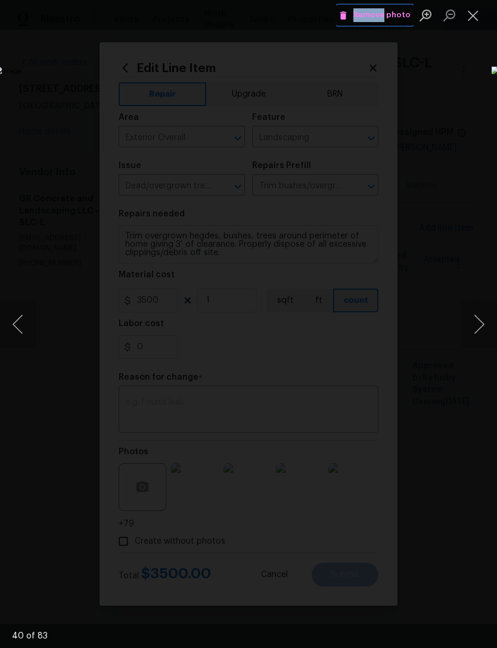
click at [347, 17] on icon "Lightbox" at bounding box center [343, 15] width 7 height 8
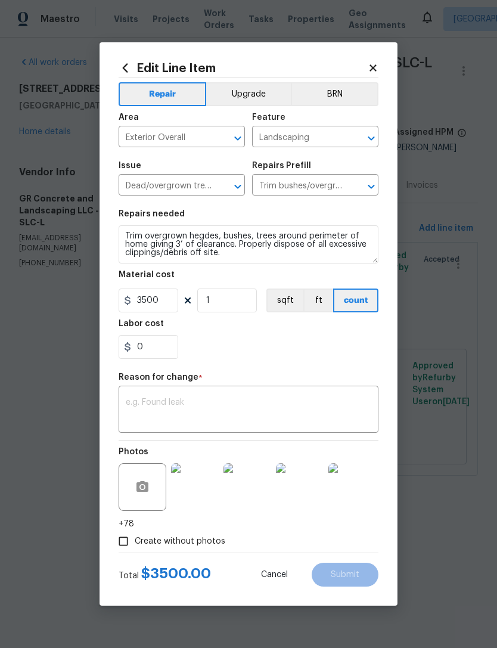
click at [375, 64] on icon at bounding box center [373, 67] width 7 height 7
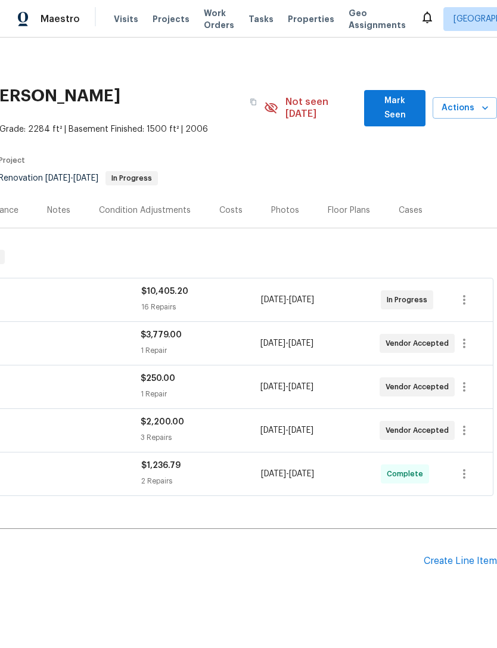
scroll to position [0, 176]
click at [391, 95] on span "Mark Seen" at bounding box center [395, 108] width 42 height 29
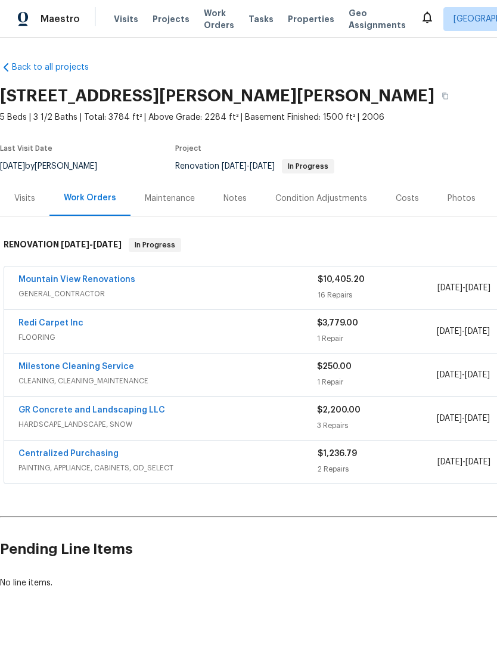
scroll to position [0, 0]
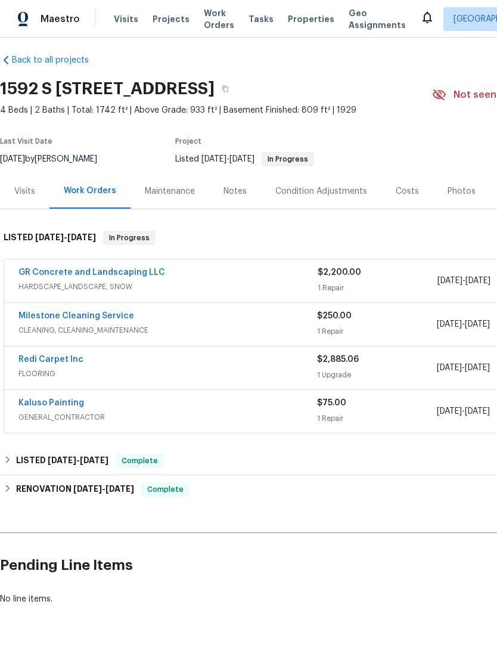
scroll to position [7, 0]
click at [123, 271] on link "GR Concrete and Landscaping LLC" at bounding box center [91, 273] width 147 height 8
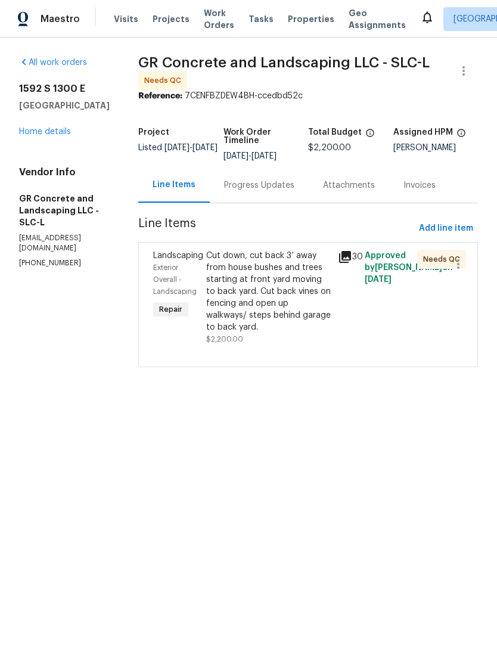
click at [347, 255] on icon at bounding box center [345, 257] width 12 height 12
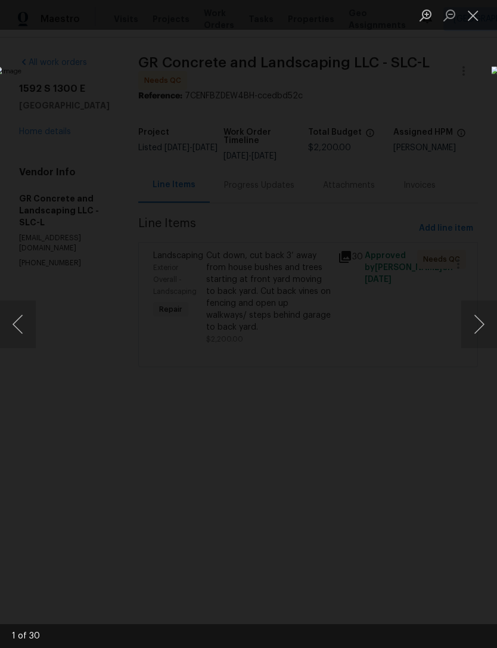
click at [471, 325] on button "Next image" at bounding box center [479, 324] width 36 height 48
click at [479, 324] on button "Next image" at bounding box center [479, 324] width 36 height 48
click at [474, 324] on button "Next image" at bounding box center [479, 324] width 36 height 48
click at [475, 324] on button "Next image" at bounding box center [479, 324] width 36 height 48
click at [477, 324] on button "Next image" at bounding box center [479, 324] width 36 height 48
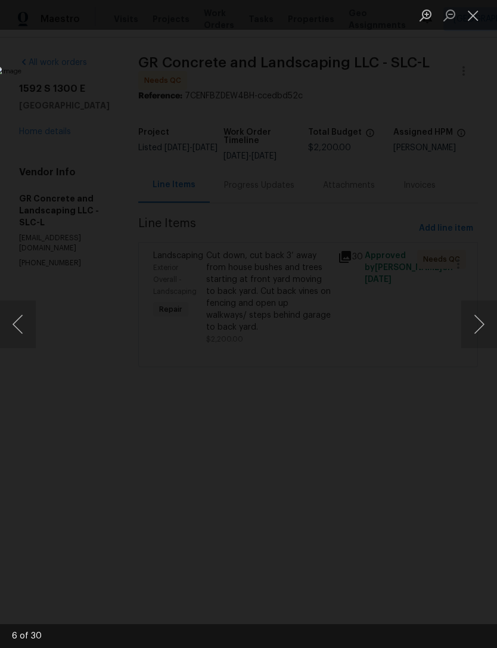
click at [475, 325] on button "Next image" at bounding box center [479, 324] width 36 height 48
click at [476, 325] on button "Next image" at bounding box center [479, 324] width 36 height 48
click at [477, 324] on button "Next image" at bounding box center [479, 324] width 36 height 48
click at [478, 324] on button "Next image" at bounding box center [479, 324] width 36 height 48
click at [479, 324] on button "Next image" at bounding box center [479, 324] width 36 height 48
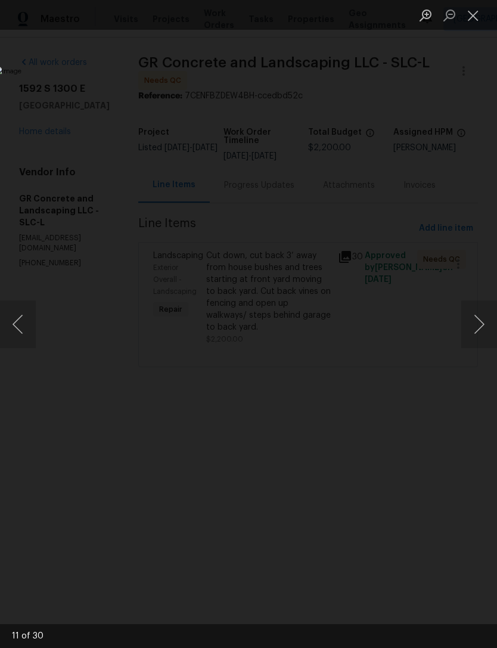
click at [478, 324] on button "Next image" at bounding box center [479, 324] width 36 height 48
click at [478, 326] on button "Next image" at bounding box center [479, 324] width 36 height 48
click at [478, 325] on button "Next image" at bounding box center [479, 324] width 36 height 48
click at [476, 326] on button "Next image" at bounding box center [479, 324] width 36 height 48
click at [478, 324] on button "Next image" at bounding box center [479, 324] width 36 height 48
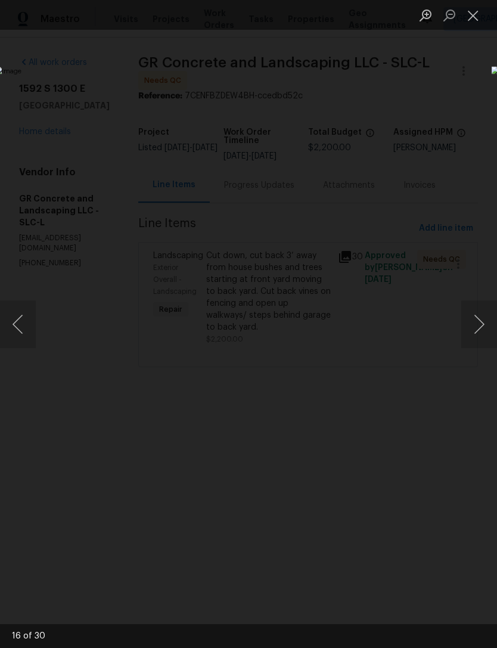
click at [24, 319] on button "Previous image" at bounding box center [18, 324] width 36 height 48
click at [478, 321] on button "Next image" at bounding box center [479, 324] width 36 height 48
click at [480, 320] on button "Next image" at bounding box center [479, 324] width 36 height 48
click at [481, 320] on button "Next image" at bounding box center [479, 324] width 36 height 48
click at [482, 319] on button "Next image" at bounding box center [479, 324] width 36 height 48
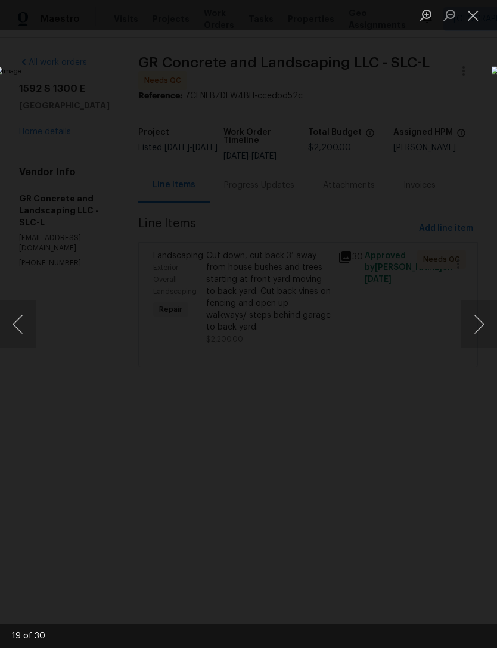
click at [476, 326] on button "Next image" at bounding box center [479, 324] width 36 height 48
click at [18, 326] on button "Previous image" at bounding box center [18, 324] width 36 height 48
click at [24, 322] on button "Previous image" at bounding box center [18, 324] width 36 height 48
click at [479, 330] on button "Next image" at bounding box center [479, 324] width 36 height 48
click at [479, 328] on button "Next image" at bounding box center [479, 324] width 36 height 48
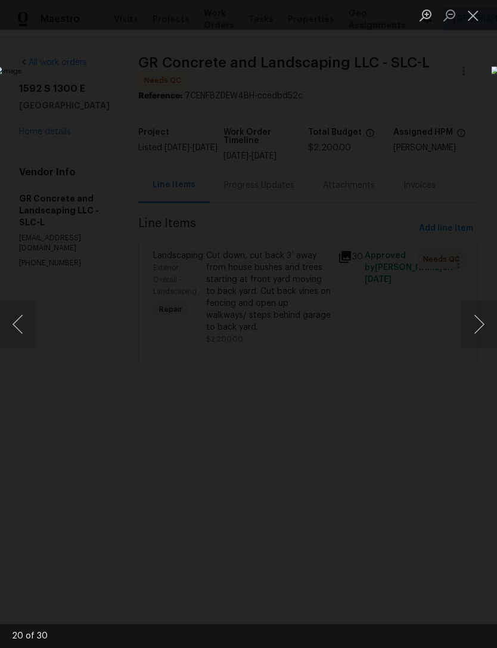
click at [478, 328] on button "Next image" at bounding box center [479, 324] width 36 height 48
click at [478, 330] on button "Next image" at bounding box center [479, 324] width 36 height 48
click at [481, 327] on button "Next image" at bounding box center [479, 324] width 36 height 48
click at [478, 330] on button "Next image" at bounding box center [479, 324] width 36 height 48
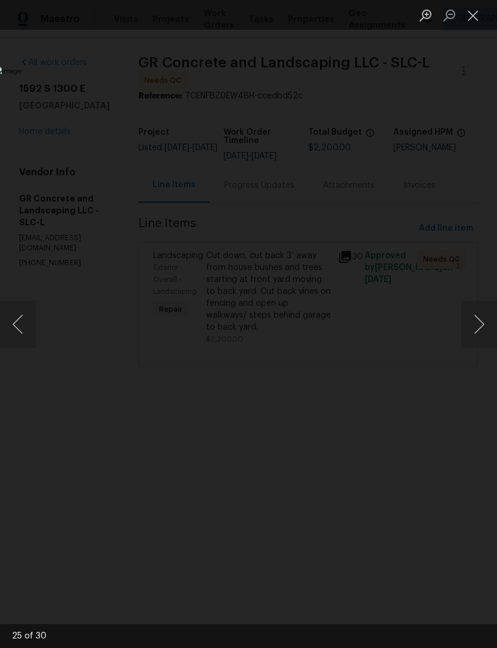
click at [477, 333] on button "Next image" at bounding box center [479, 324] width 36 height 48
click at [476, 330] on button "Next image" at bounding box center [479, 324] width 36 height 48
click at [15, 330] on button "Previous image" at bounding box center [18, 324] width 36 height 48
click at [473, 18] on button "Close lightbox" at bounding box center [473, 15] width 24 height 21
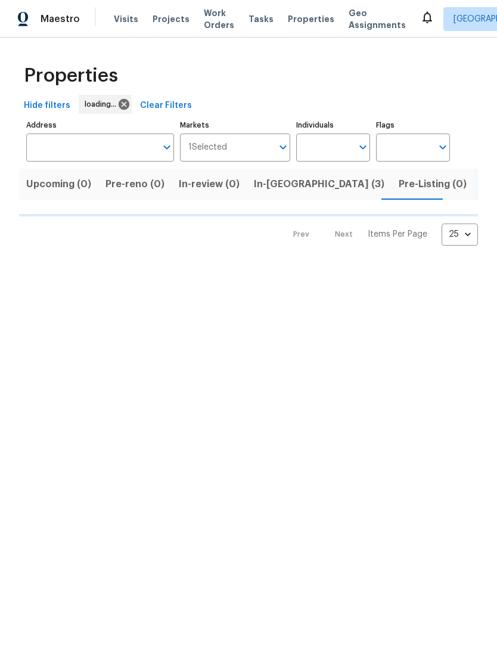
click at [114, 150] on input "Address" at bounding box center [91, 148] width 130 height 28
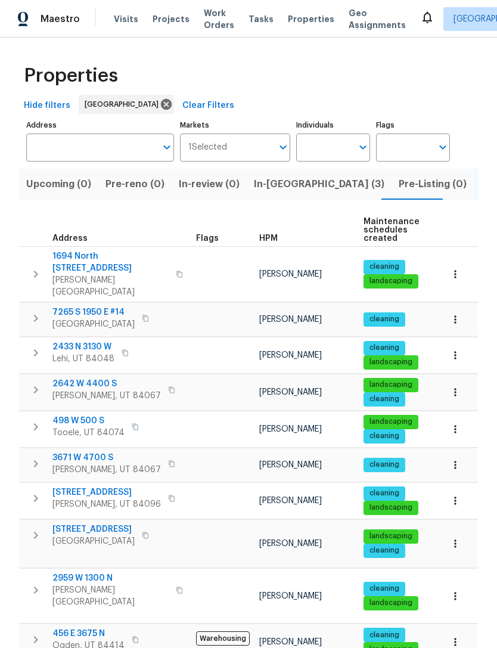
click at [107, 157] on input "Address" at bounding box center [91, 148] width 130 height 28
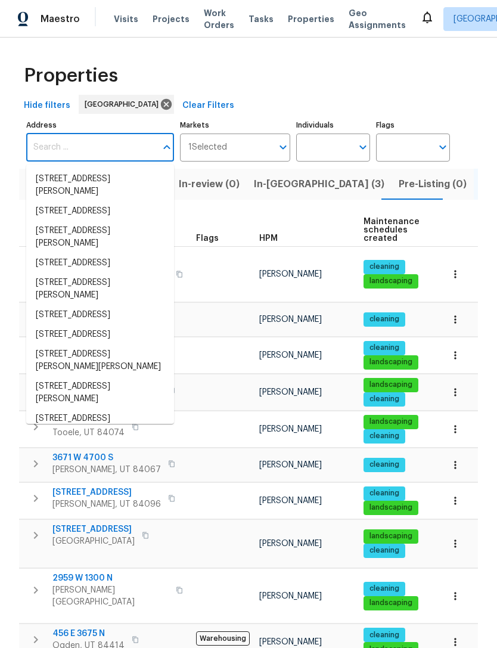
click at [297, 89] on div "Properties" at bounding box center [248, 76] width 459 height 38
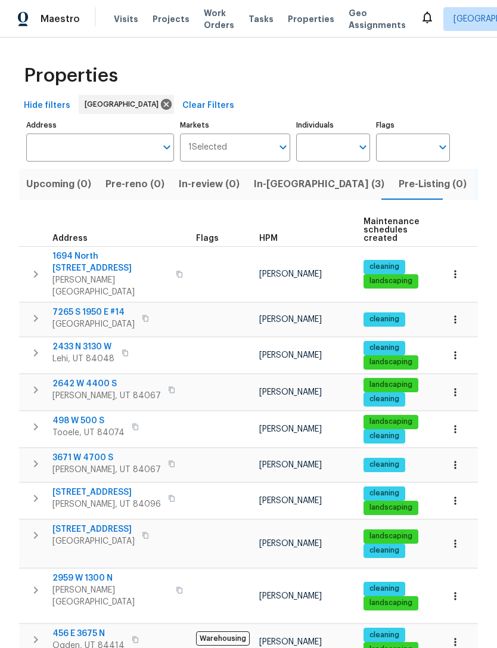
click at [278, 184] on span "In-reno (3)" at bounding box center [319, 184] width 131 height 17
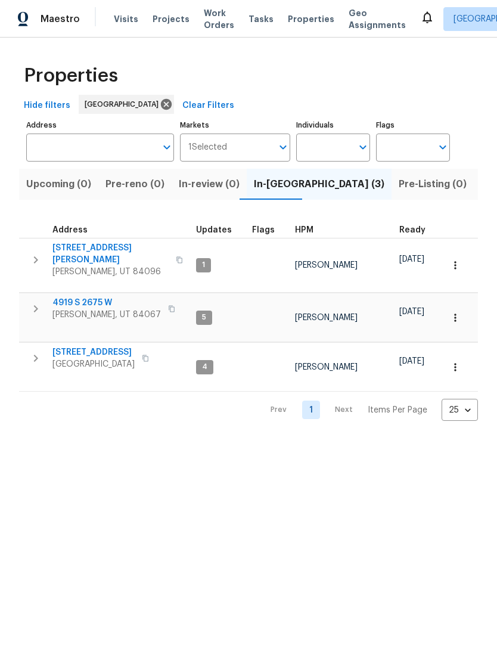
click at [474, 176] on button "Listed (18)" at bounding box center [506, 184] width 64 height 31
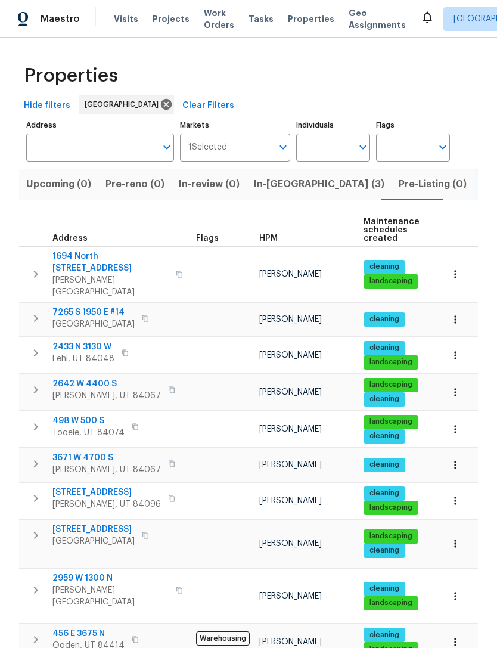
click at [95, 378] on span "2642 W 4400 S" at bounding box center [106, 384] width 109 height 12
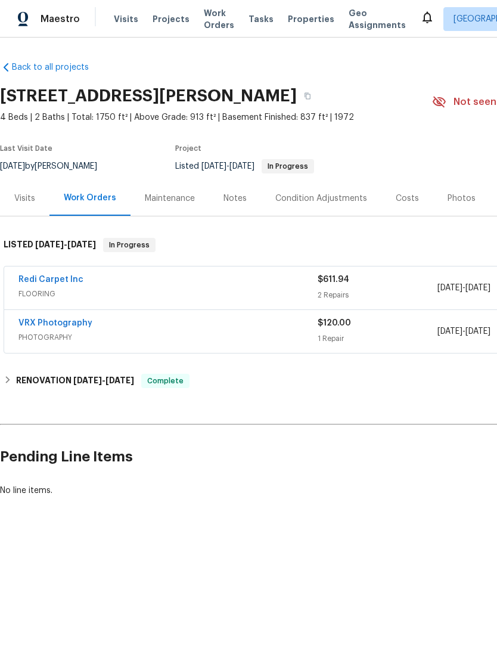
click at [73, 275] on link "Redi Carpet Inc" at bounding box center [50, 279] width 65 height 8
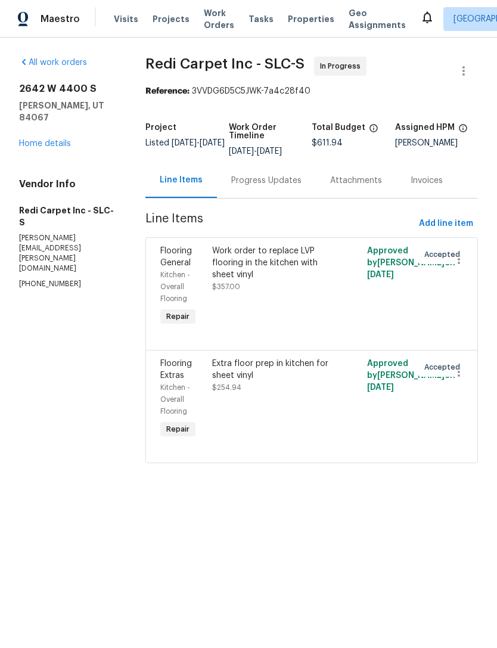
click at [61, 140] on link "Home details" at bounding box center [45, 144] width 52 height 8
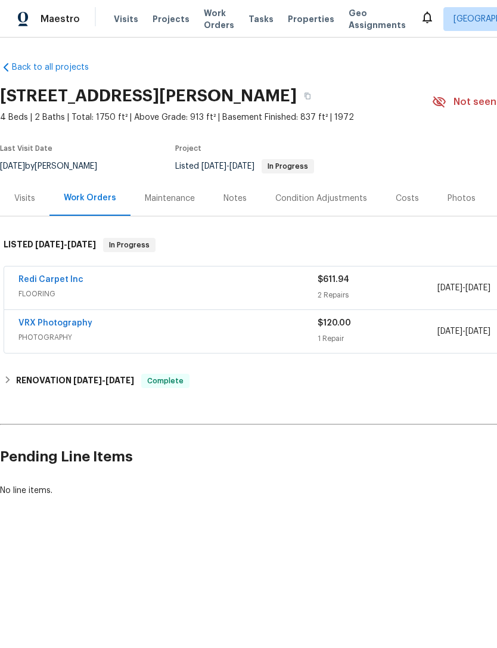
click at [454, 193] on div "Photos" at bounding box center [462, 199] width 28 height 12
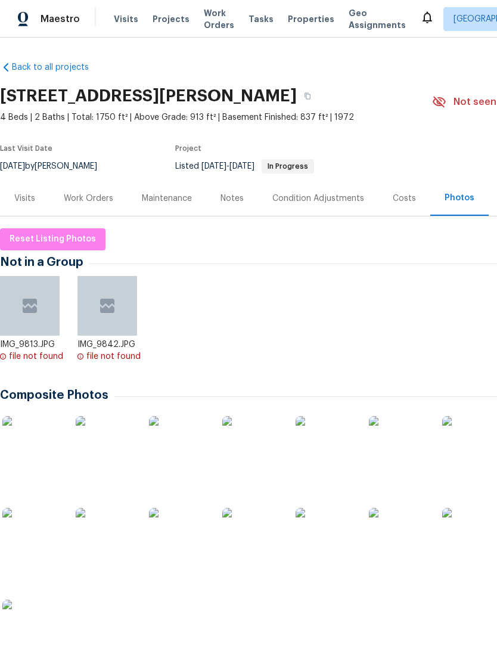
click at [254, 541] on img at bounding box center [252, 538] width 60 height 60
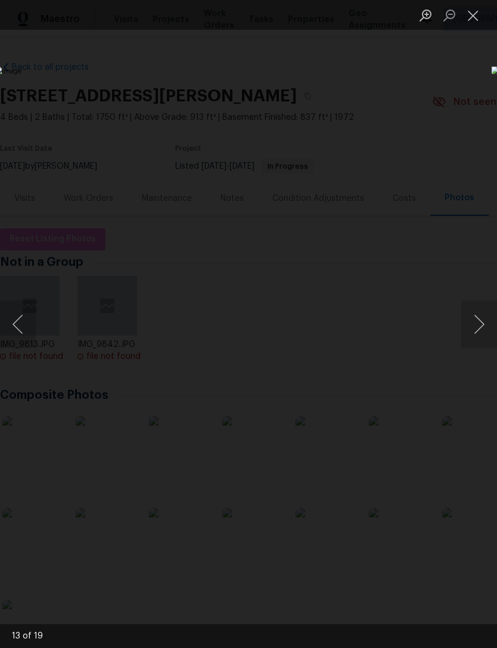
click at [473, 14] on button "Close lightbox" at bounding box center [473, 15] width 24 height 21
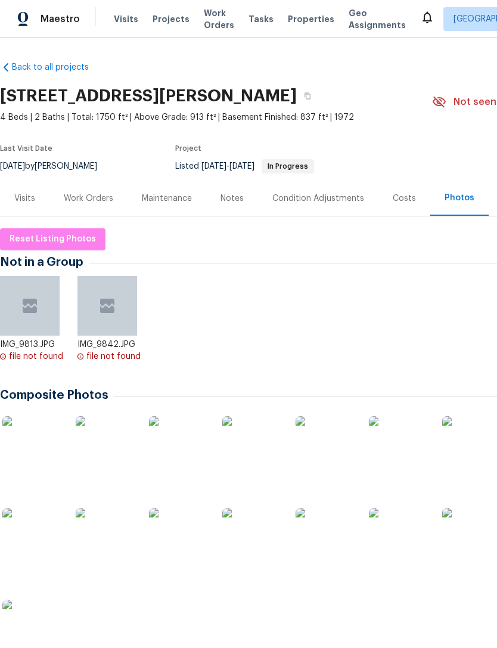
click at [322, 526] on img at bounding box center [326, 538] width 60 height 60
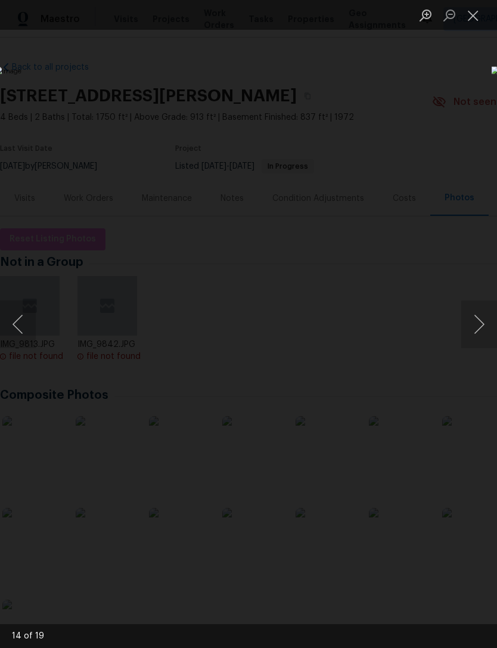
click at [473, 14] on button "Close lightbox" at bounding box center [473, 15] width 24 height 21
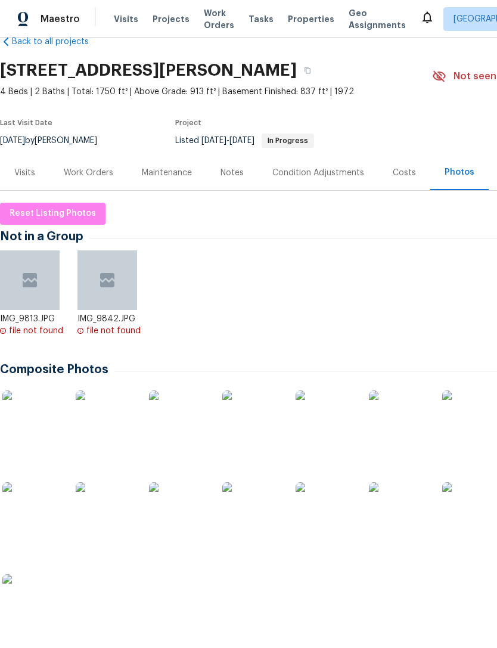
scroll to position [26, 0]
click at [91, 167] on div "Work Orders" at bounding box center [88, 172] width 49 height 12
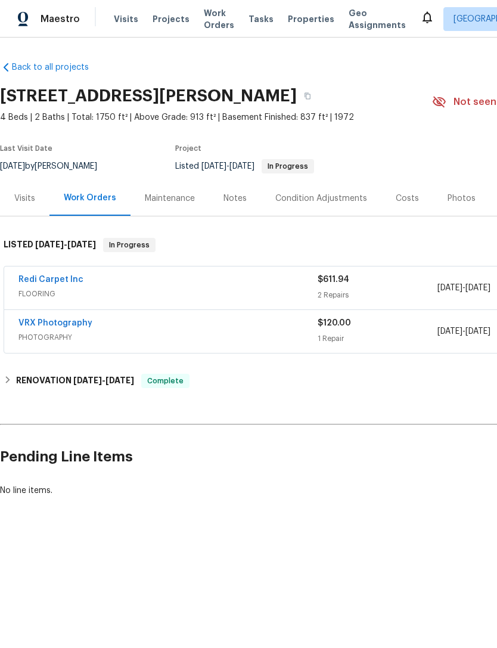
click at [67, 283] on link "Redi Carpet Inc" at bounding box center [50, 279] width 65 height 8
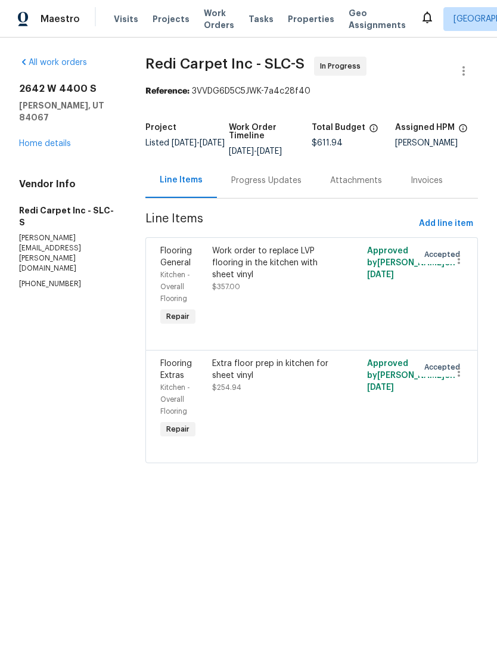
click at [252, 264] on div "Work order to replace LVP flooring in the kitchen with sheet vinyl" at bounding box center [273, 263] width 122 height 36
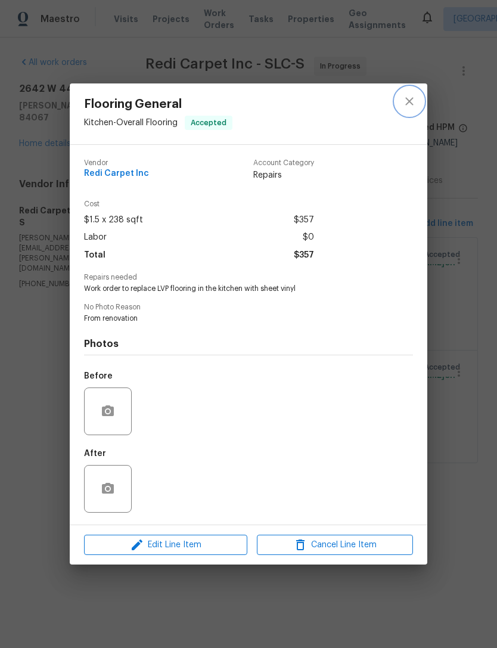
click at [408, 104] on icon "close" at bounding box center [409, 101] width 14 height 14
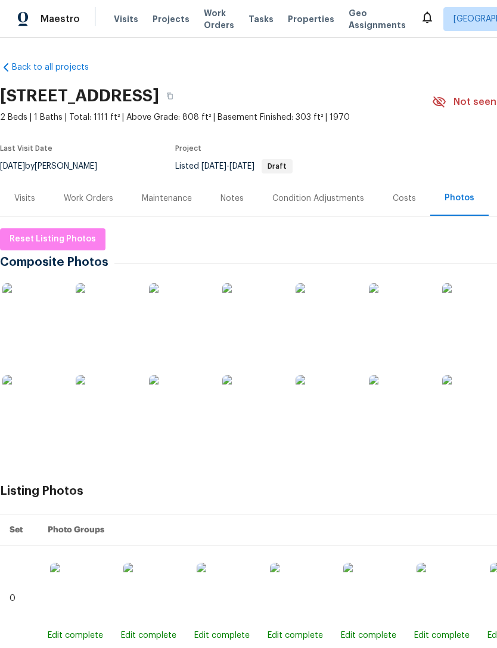
click at [88, 194] on div "Work Orders" at bounding box center [88, 199] width 49 height 12
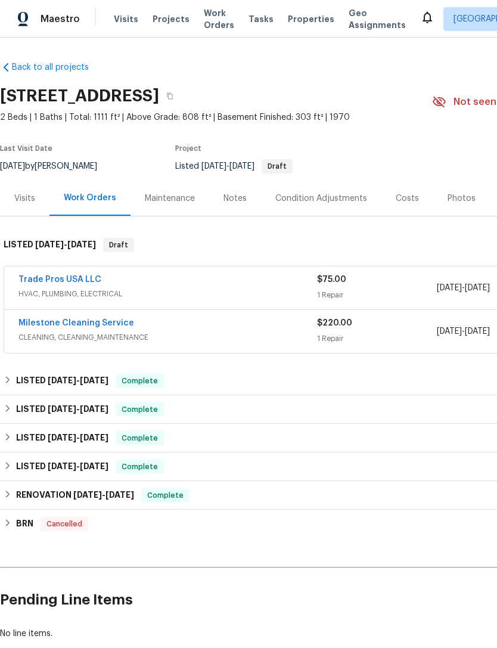
click at [73, 278] on link "Trade Pros USA LLC" at bounding box center [59, 279] width 83 height 8
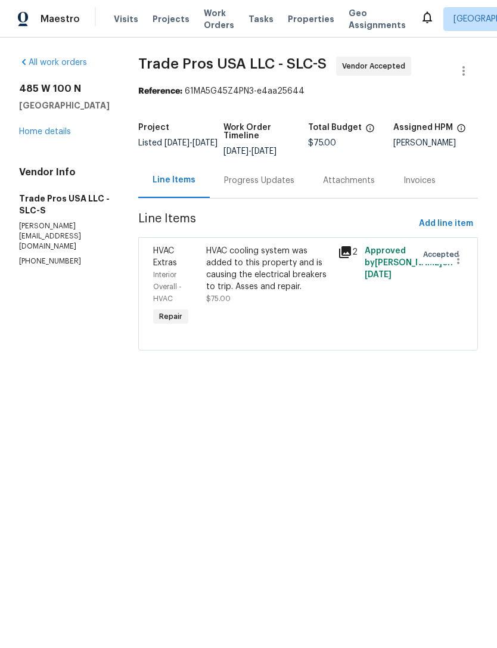
click at [250, 184] on div "Progress Updates" at bounding box center [259, 181] width 70 height 12
